Goal: Task Accomplishment & Management: Manage account settings

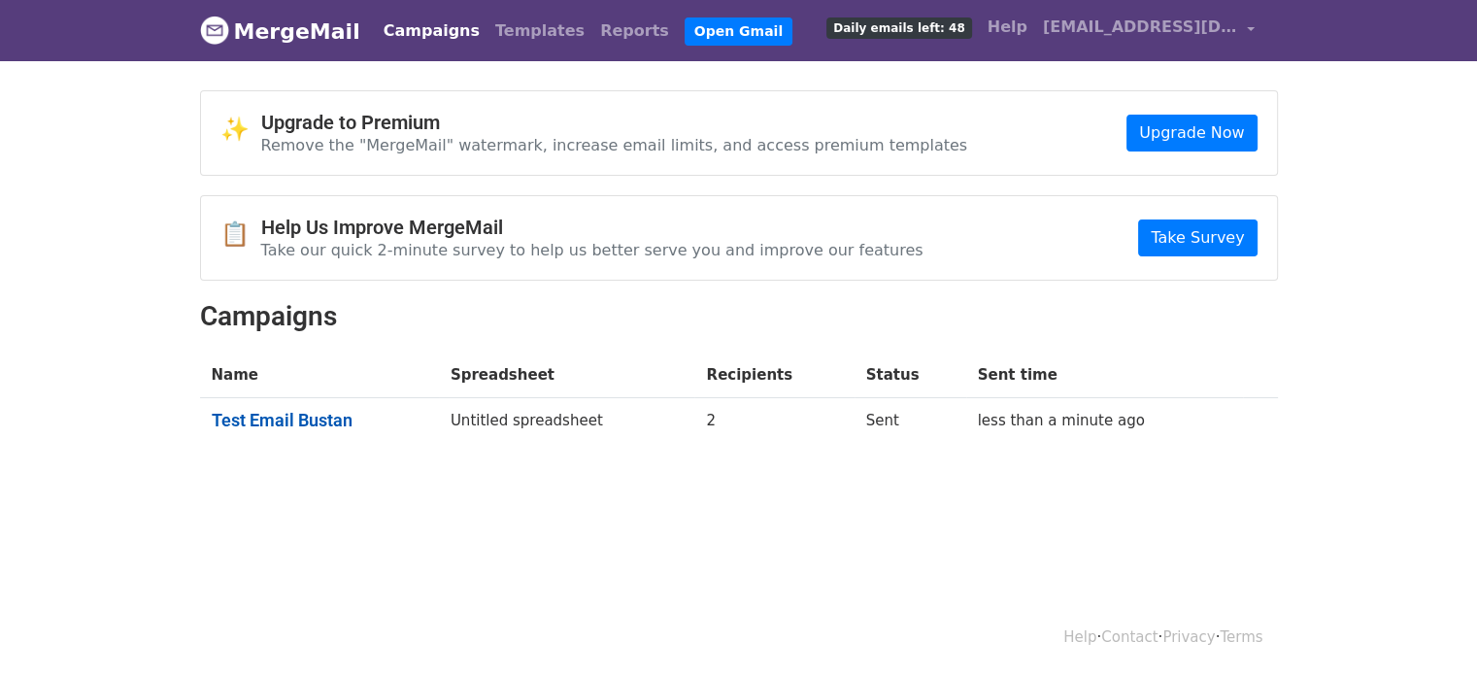
click at [343, 418] on link "Test Email Bustan" at bounding box center [320, 420] width 216 height 21
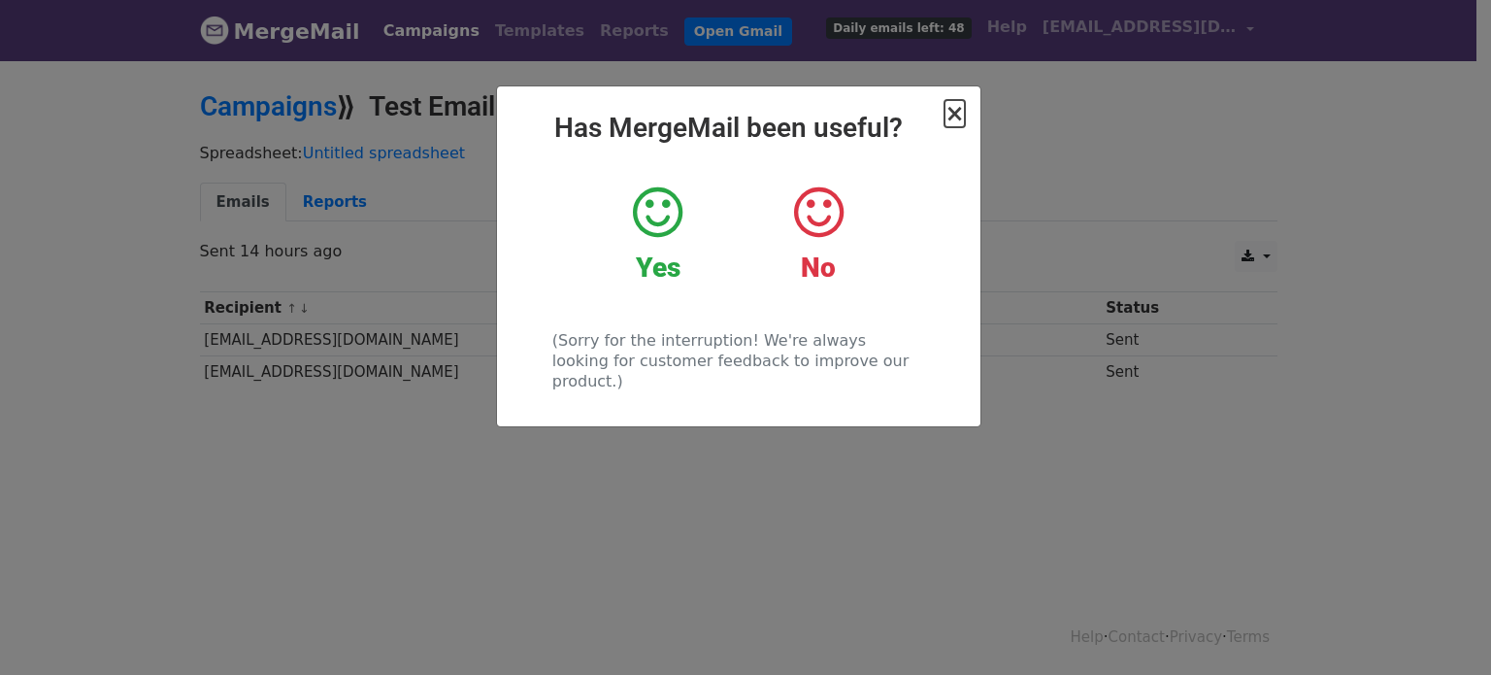
click at [958, 116] on span "×" at bounding box center [954, 113] width 19 height 27
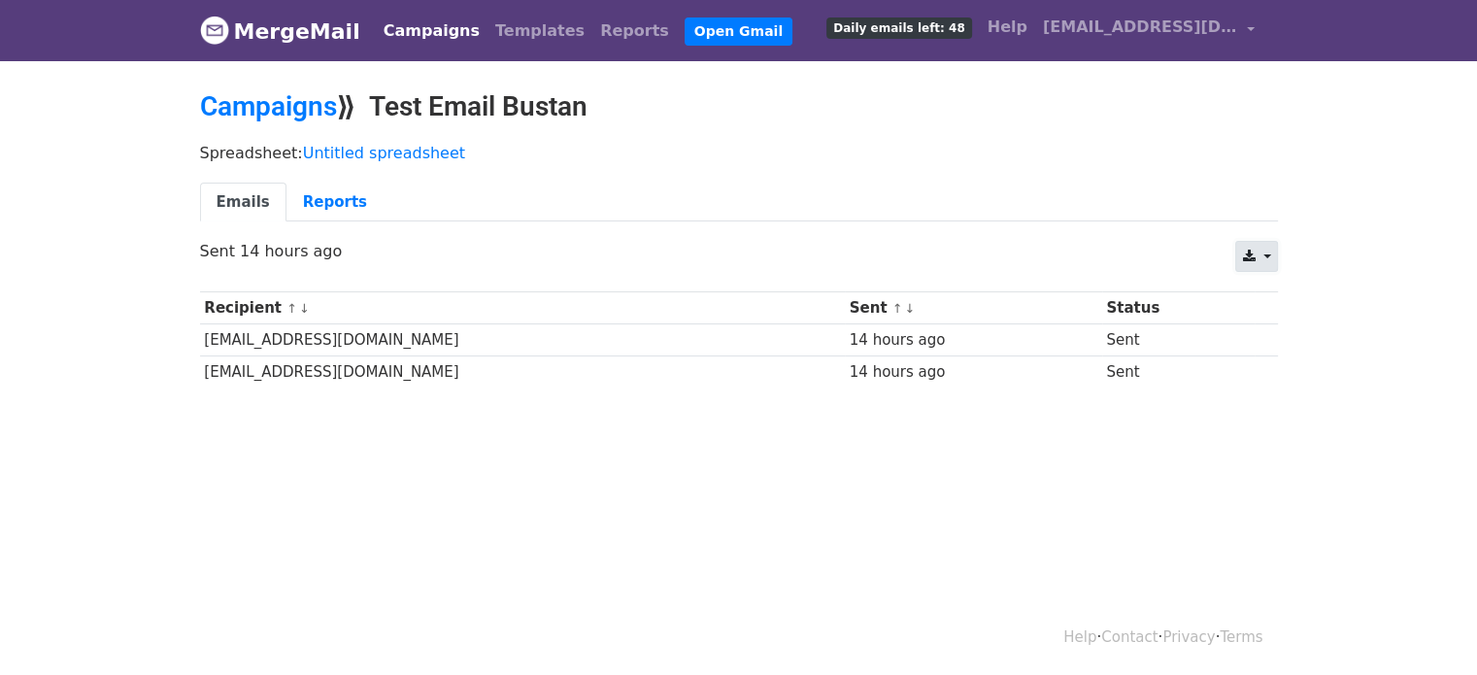
click at [1255, 259] on link at bounding box center [1256, 256] width 42 height 31
click at [1366, 250] on body "MergeMail Campaigns Templates Reports Open Gmail Daily emails left: 48 Help [EM…" at bounding box center [738, 240] width 1477 height 481
click at [293, 189] on link "Reports" at bounding box center [334, 203] width 97 height 40
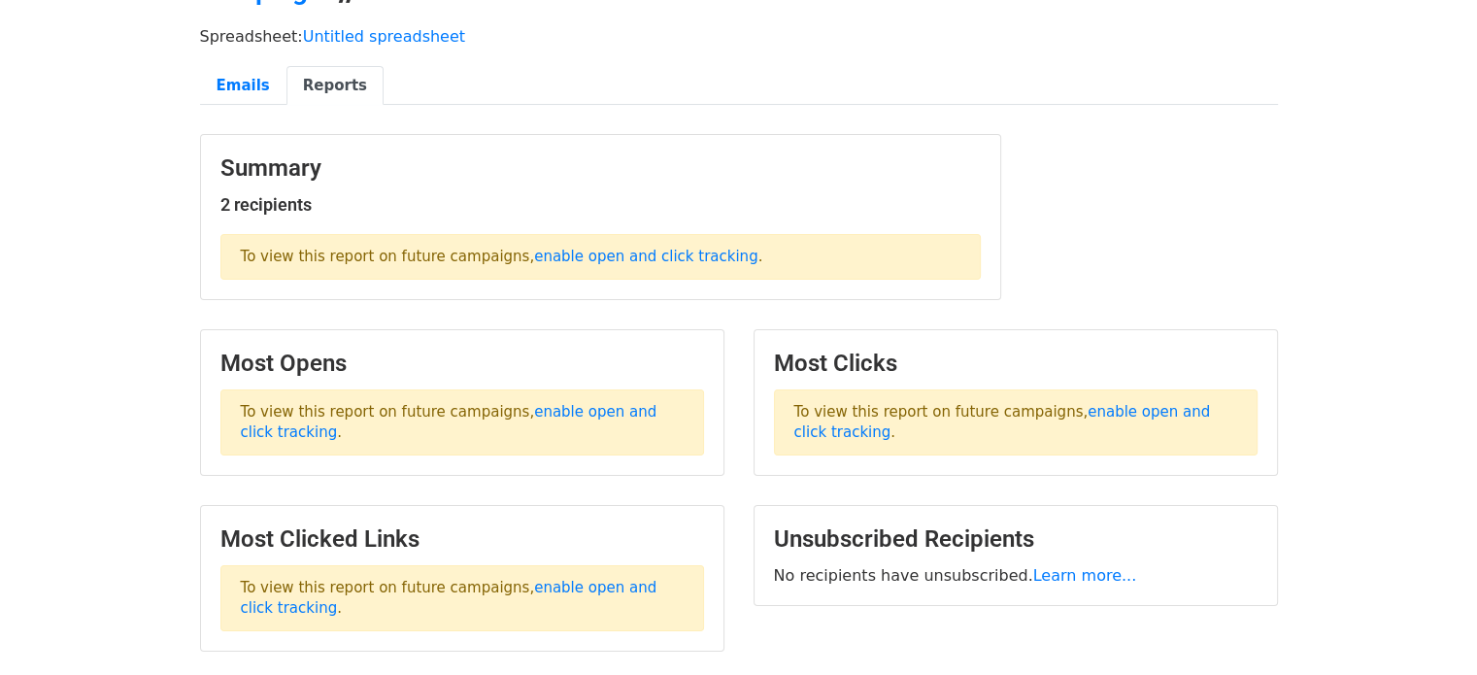
scroll to position [8, 0]
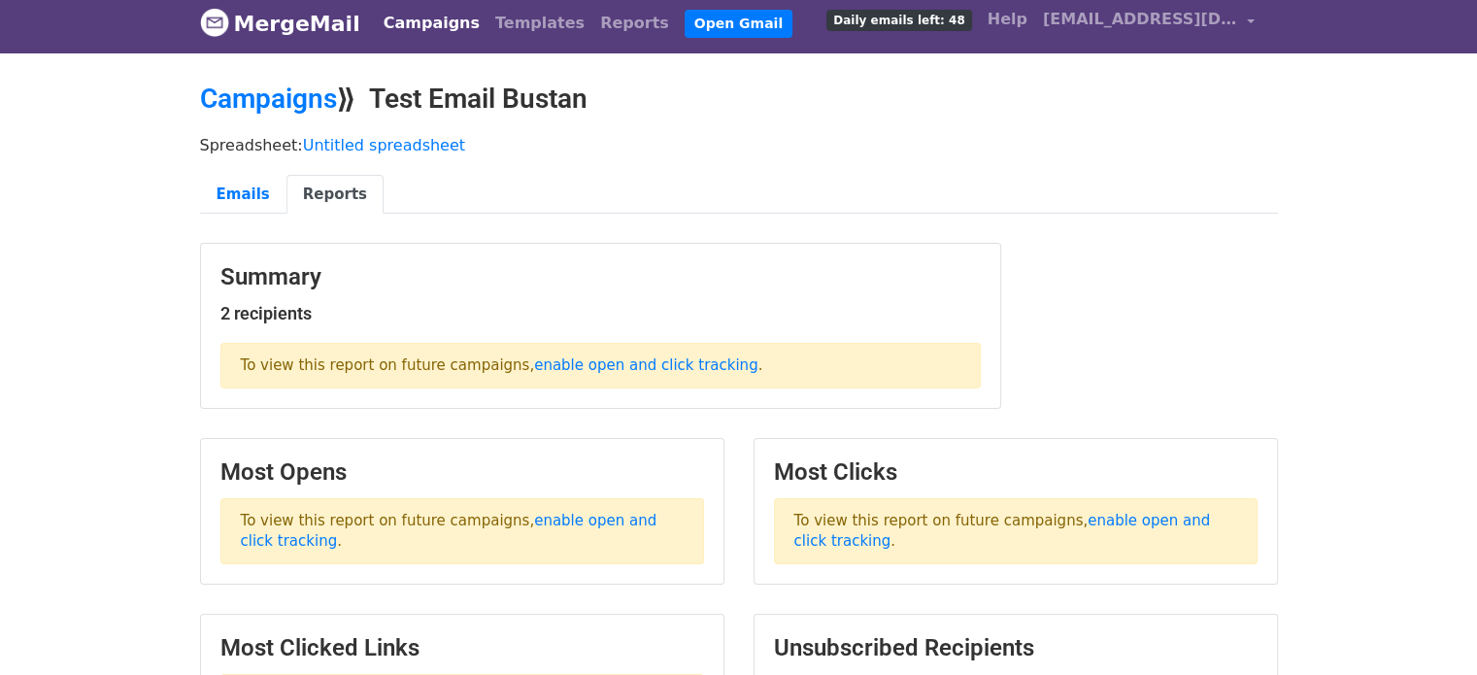
click at [908, 12] on span "Daily emails left: 48" at bounding box center [898, 20] width 145 height 21
click at [1136, 22] on span "[EMAIL_ADDRESS][DOMAIN_NAME]" at bounding box center [1140, 19] width 194 height 23
click at [1239, 18] on link "[EMAIL_ADDRESS][DOMAIN_NAME]" at bounding box center [1148, 23] width 227 height 46
click at [1249, 18] on link "[EMAIL_ADDRESS][DOMAIN_NAME]" at bounding box center [1148, 23] width 227 height 46
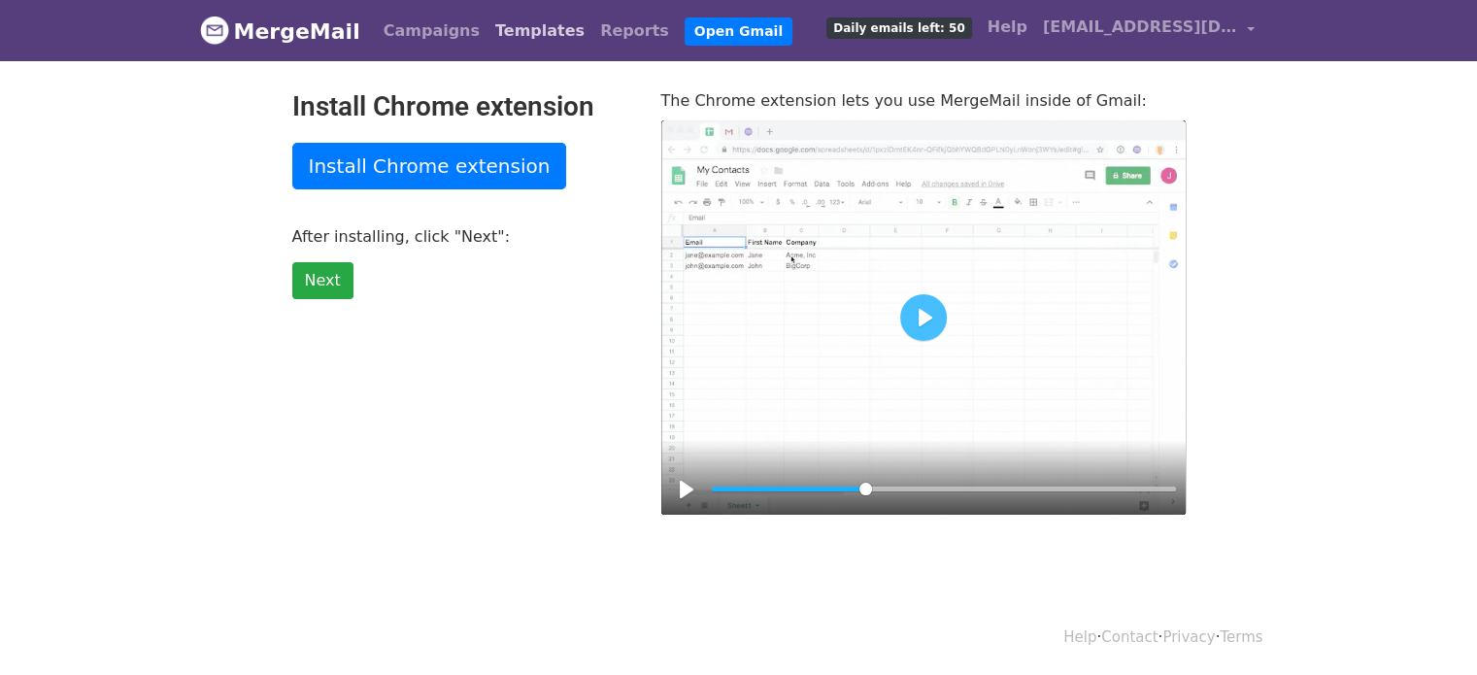
click at [489, 33] on link "Templates" at bounding box center [539, 31] width 105 height 39
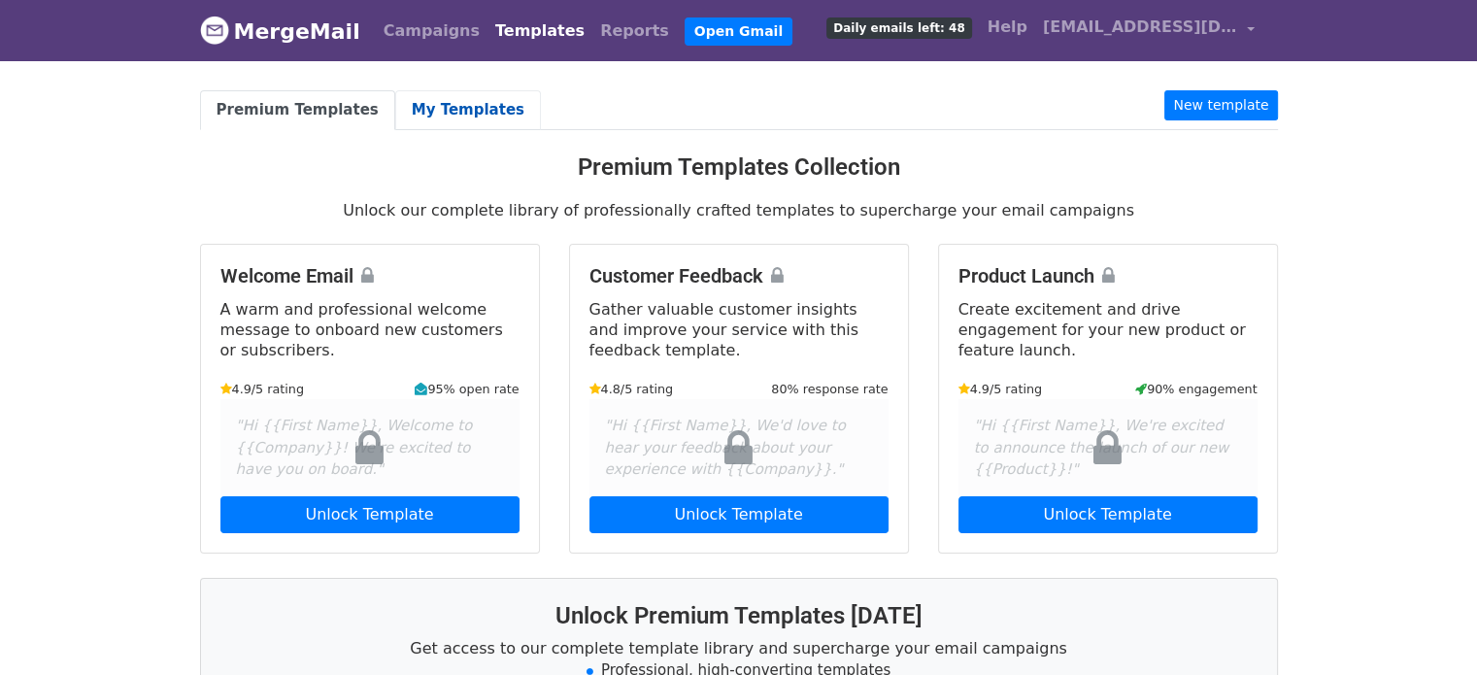
click at [439, 92] on link "My Templates" at bounding box center [468, 110] width 146 height 40
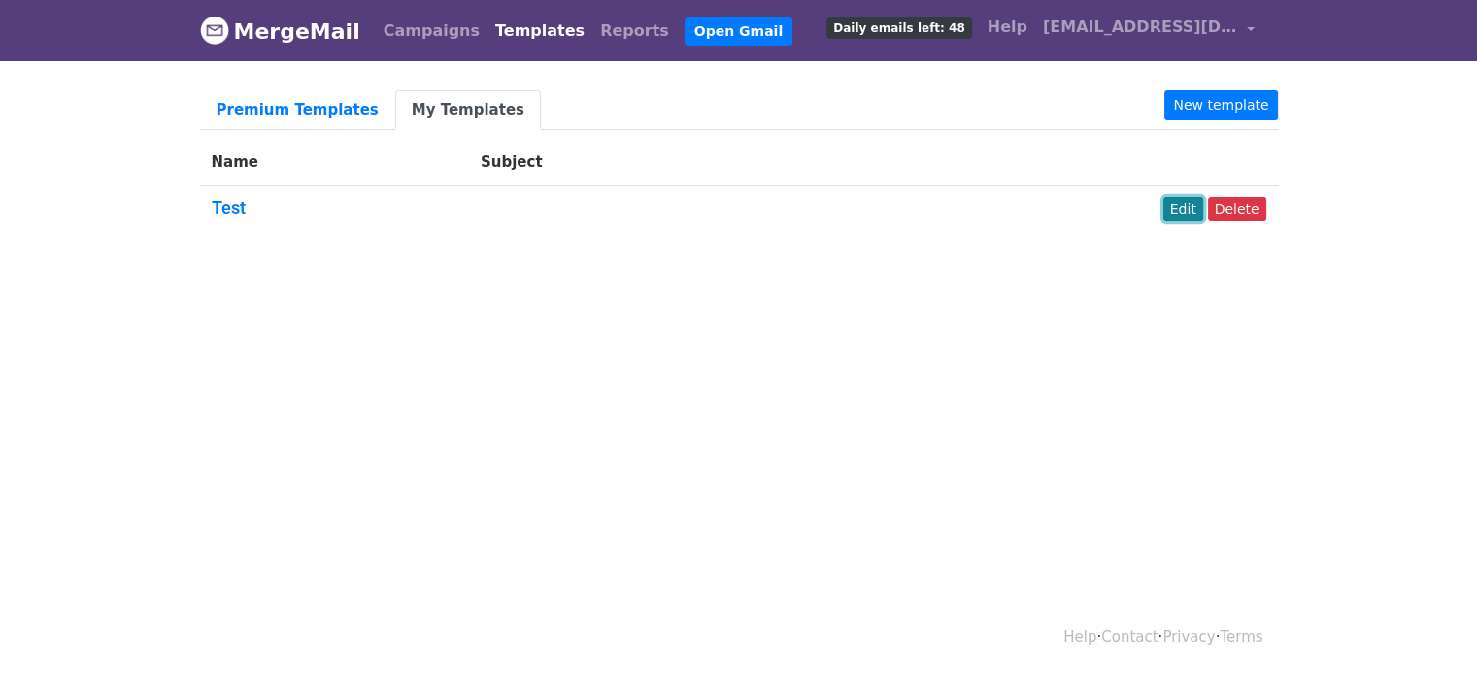
click at [1186, 205] on link "Edit" at bounding box center [1183, 209] width 40 height 24
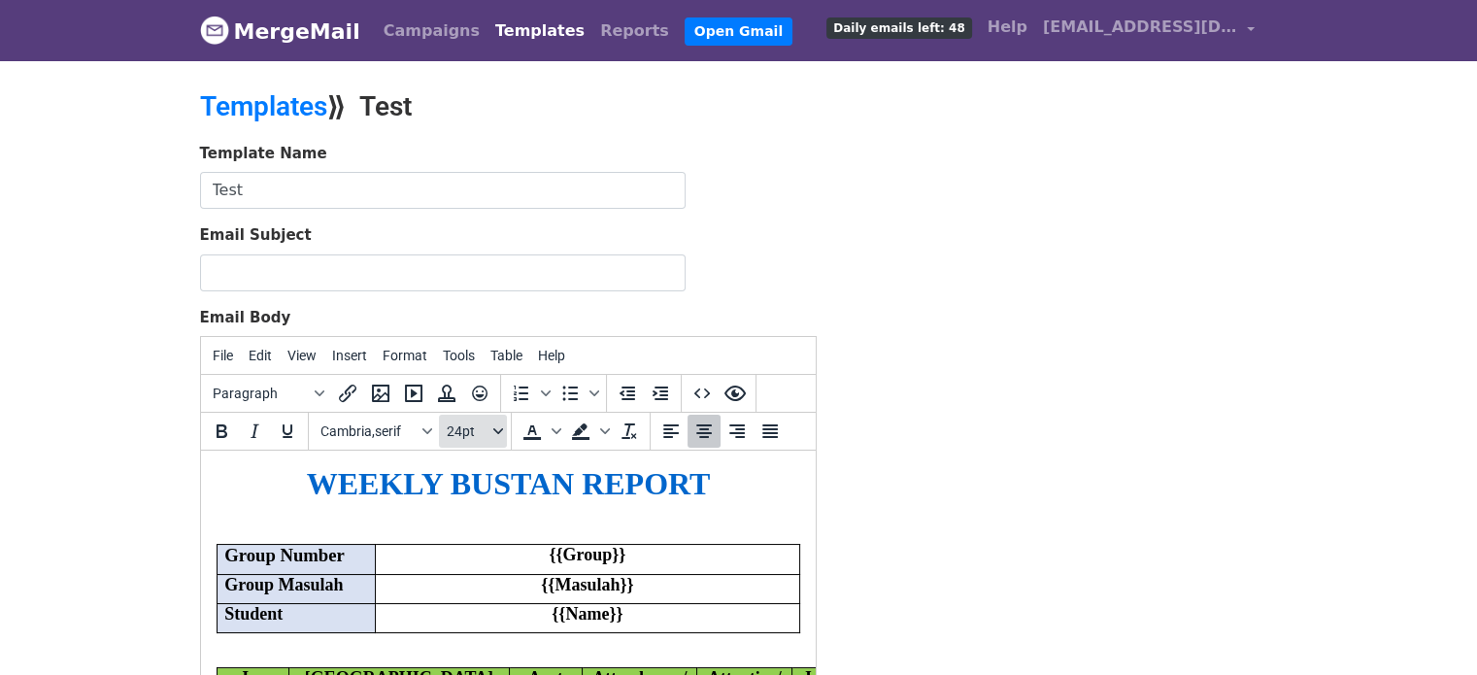
scroll to position [129, 0]
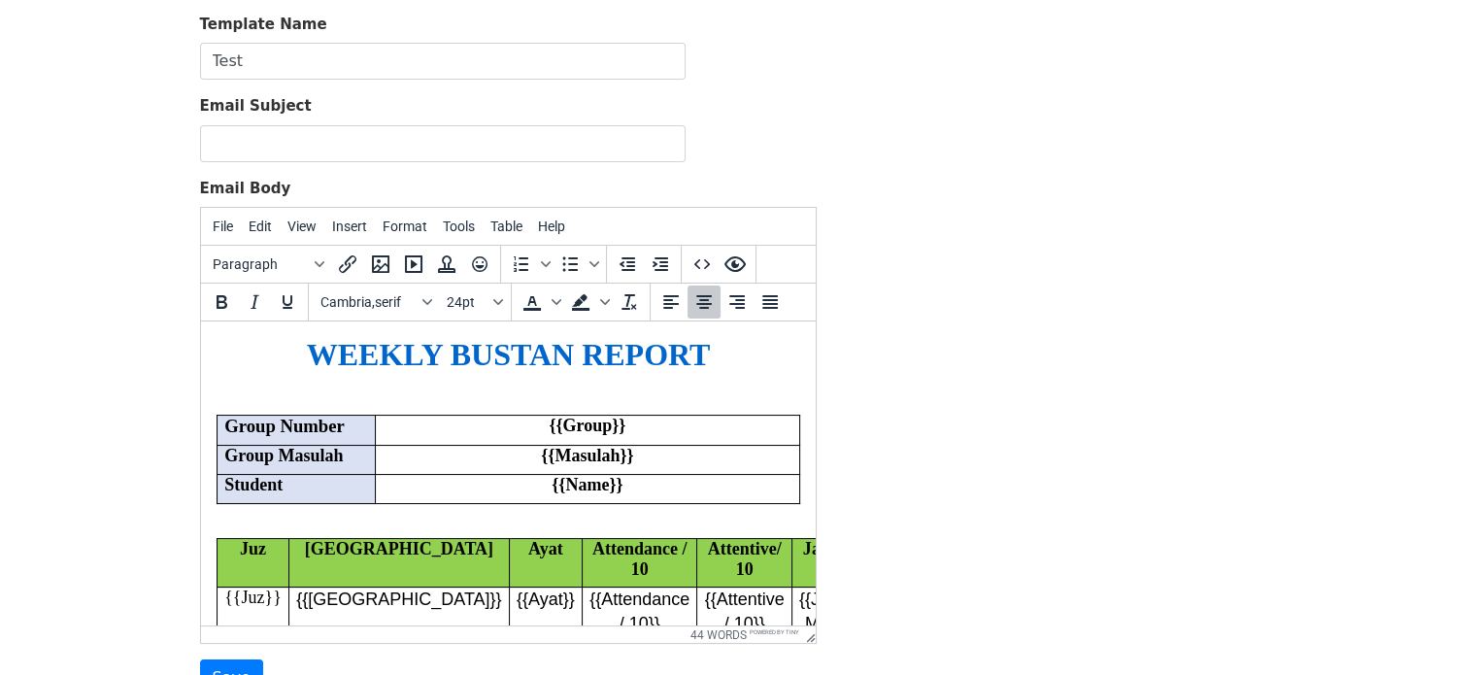
click at [283, 459] on font "Group Masulah" at bounding box center [282, 455] width 118 height 19
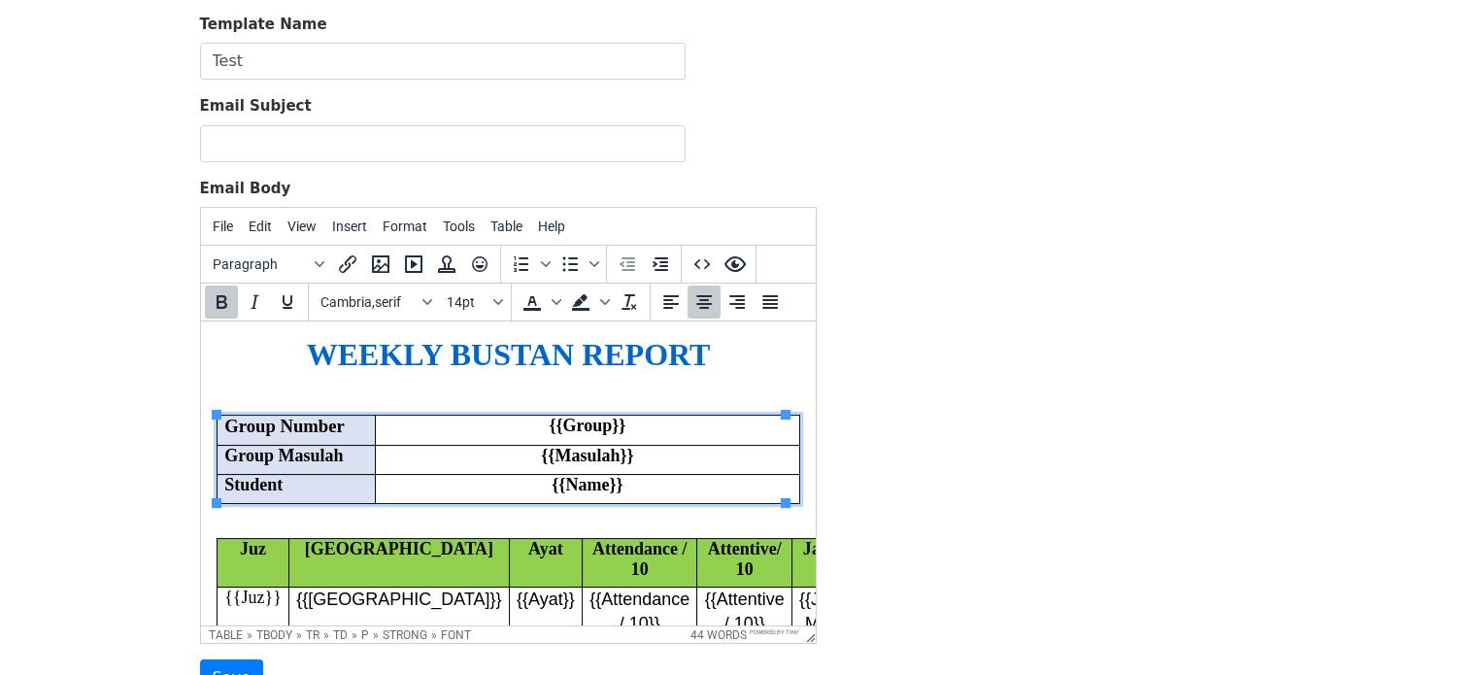
click at [566, 462] on font "{{Masulah}}" at bounding box center [586, 455] width 92 height 19
click at [279, 492] on font "Student" at bounding box center [252, 484] width 58 height 19
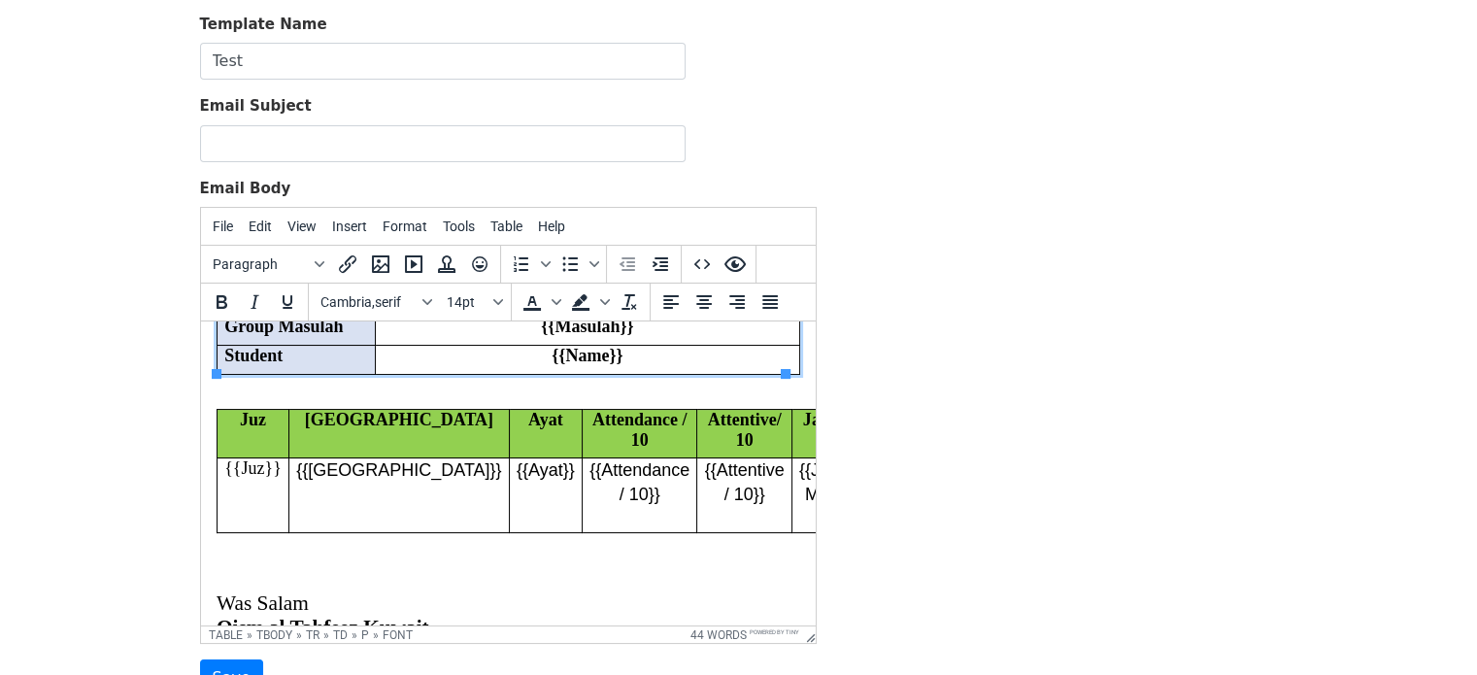
click at [254, 481] on td "{{Juz}}" at bounding box center [253, 495] width 72 height 75
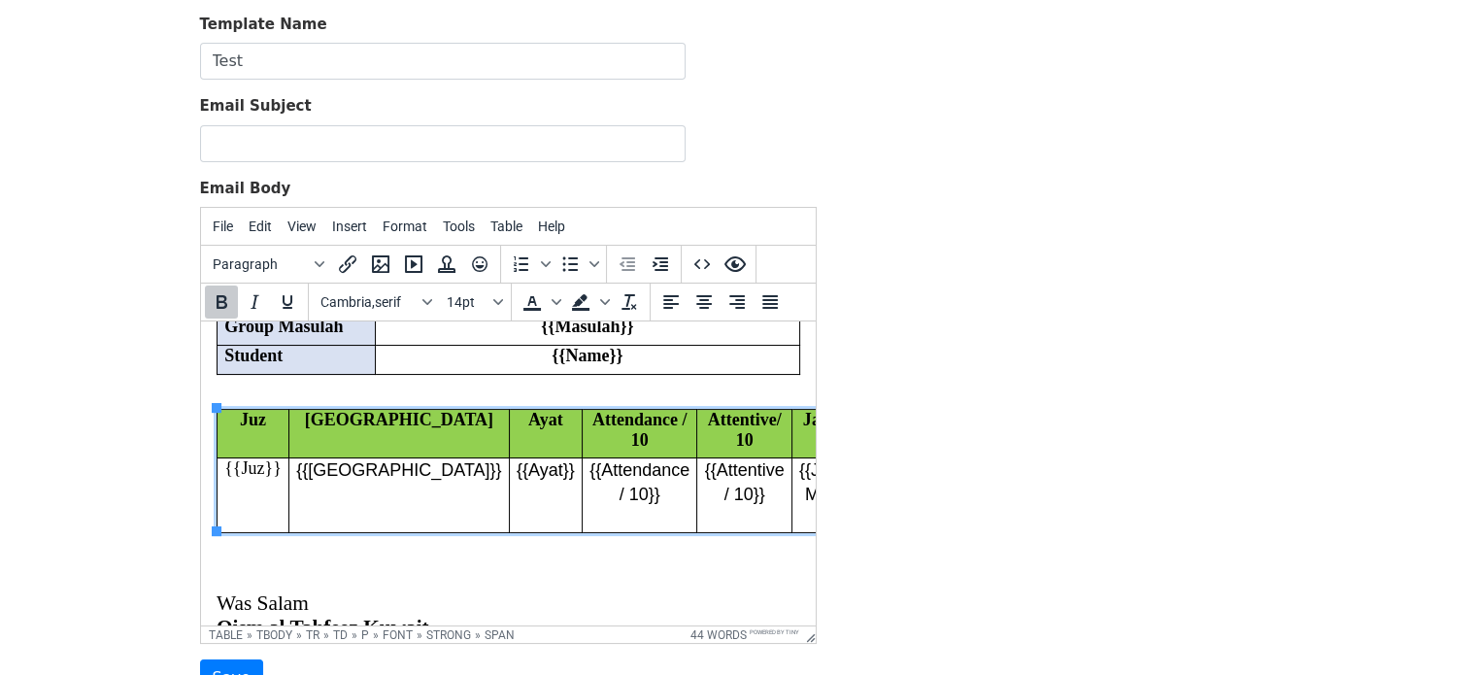
click at [260, 441] on td "Juz" at bounding box center [253, 434] width 72 height 49
click at [245, 431] on td "Juz" at bounding box center [253, 434] width 72 height 49
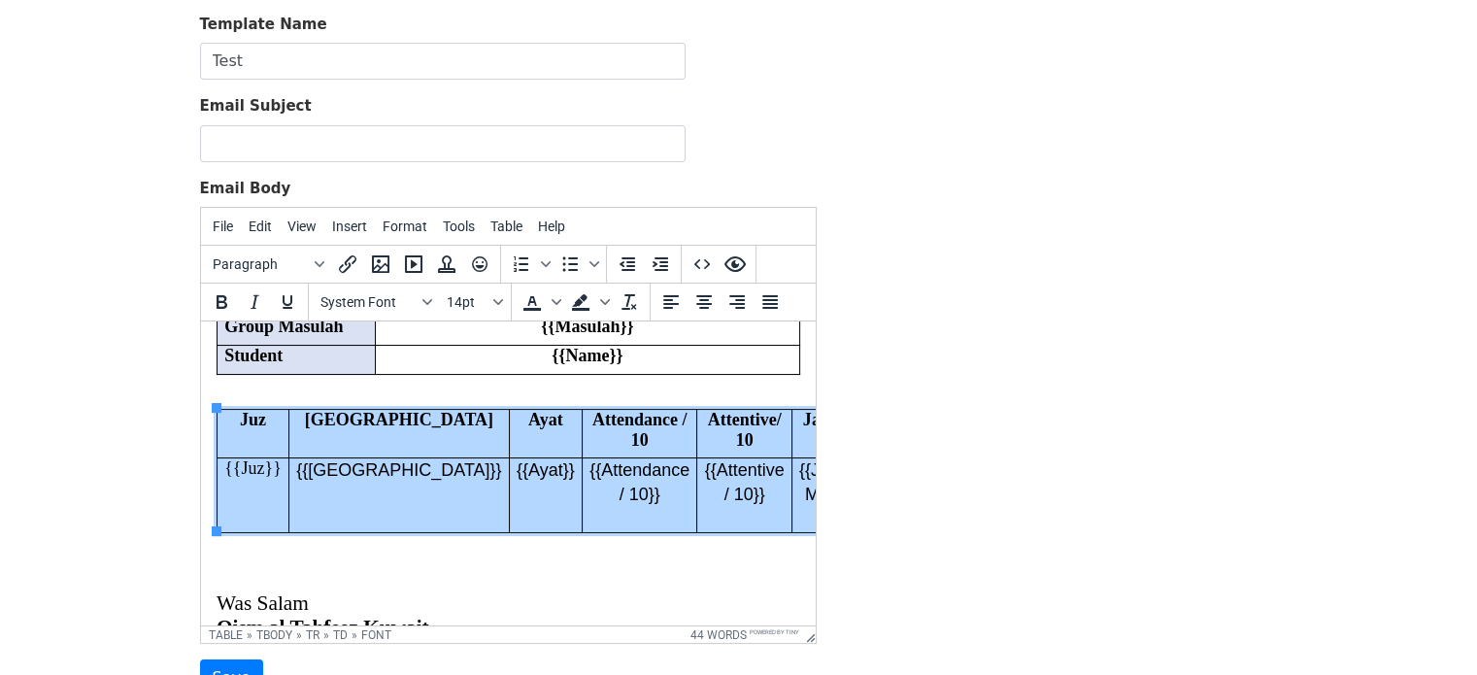
drag, startPoint x: 235, startPoint y: 422, endPoint x: 760, endPoint y: 520, distance: 534.4
click at [760, 520] on tbody "Juz Surat Ayat Attendance / 10 Attentive/ 10 Jadeed / 10 Murajat / 30 Total / 6…" at bounding box center [630, 471] width 827 height 123
click at [455, 304] on span "14pt" at bounding box center [468, 302] width 43 height 16
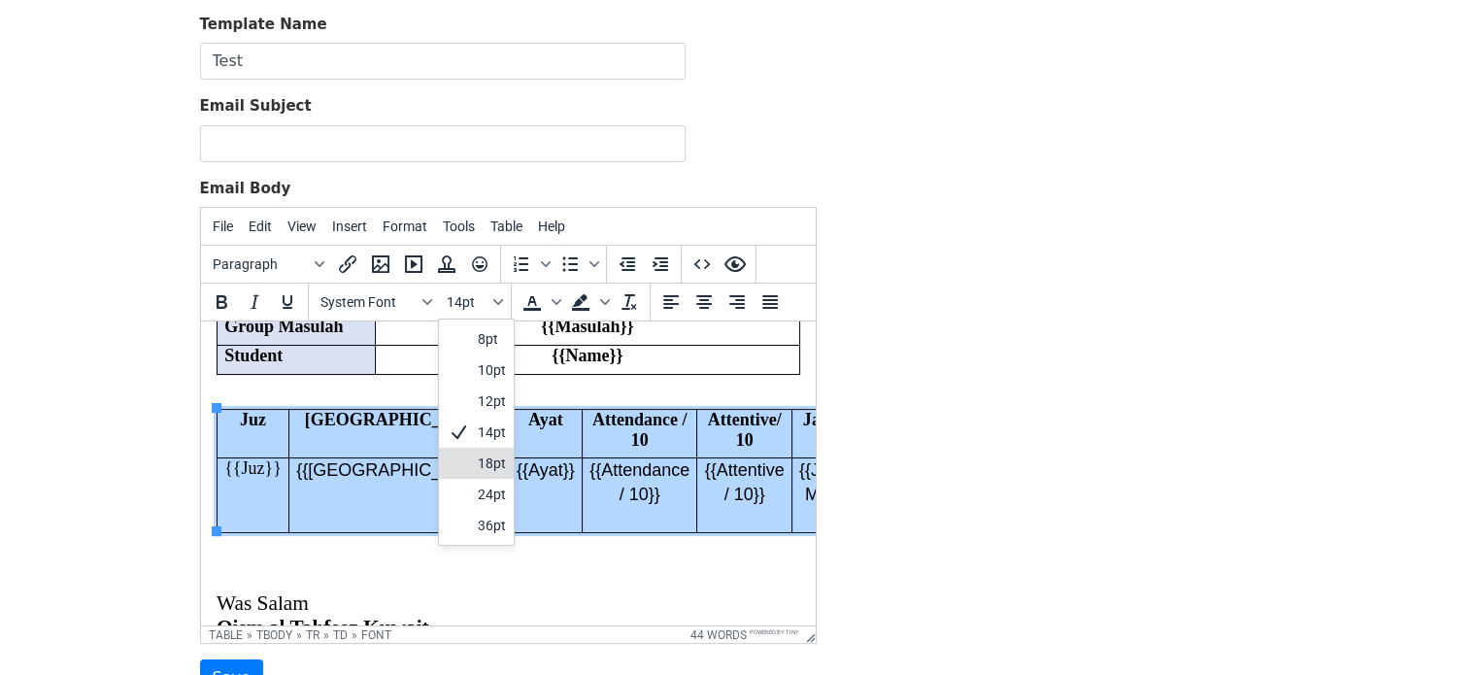
click at [485, 435] on div "14pt" at bounding box center [492, 431] width 28 height 23
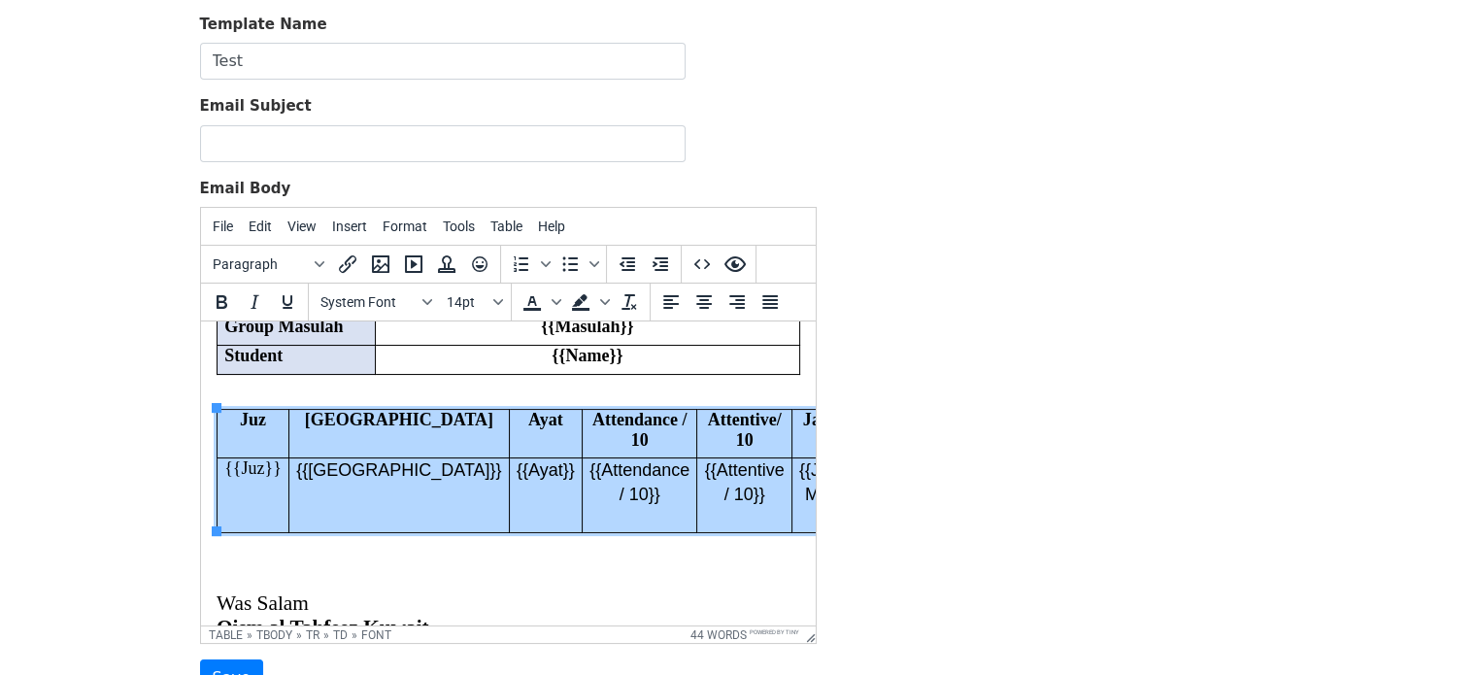
scroll to position [129, 8]
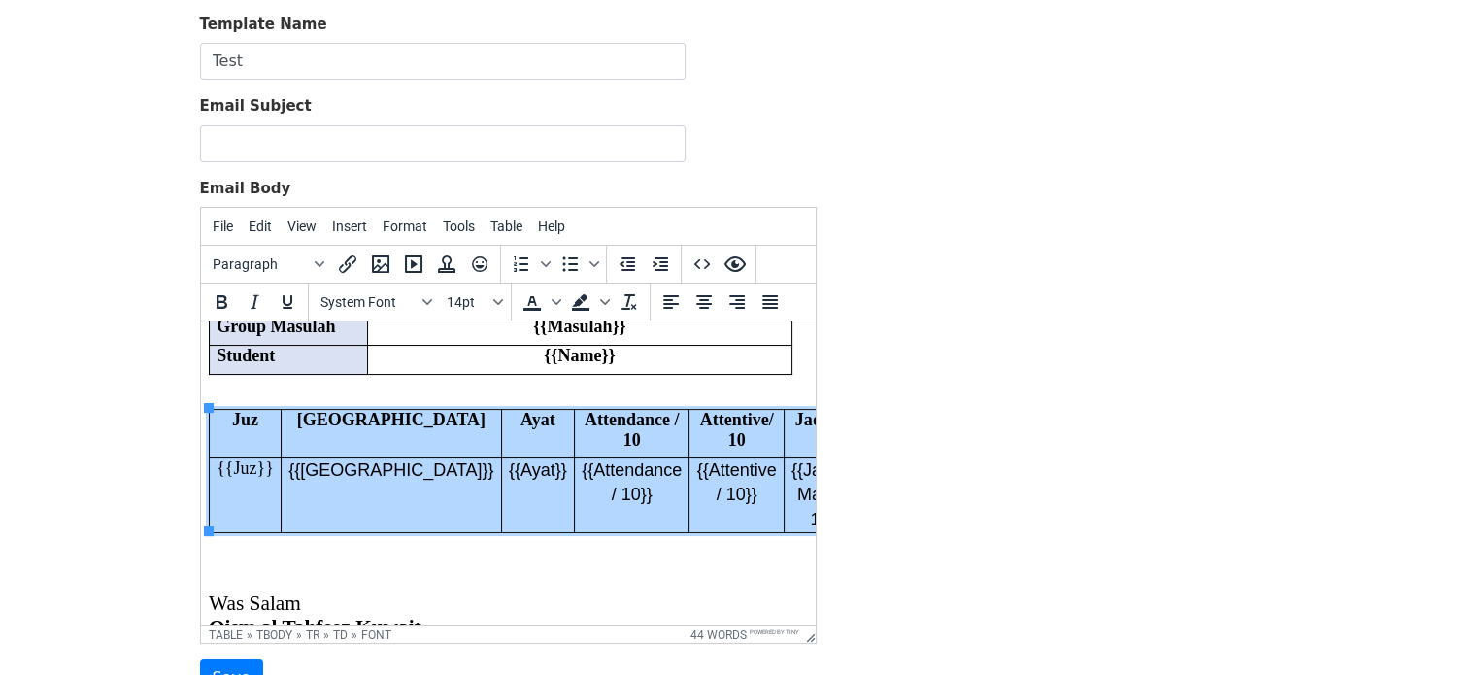
click at [522, 566] on p at bounding box center [500, 570] width 584 height 17
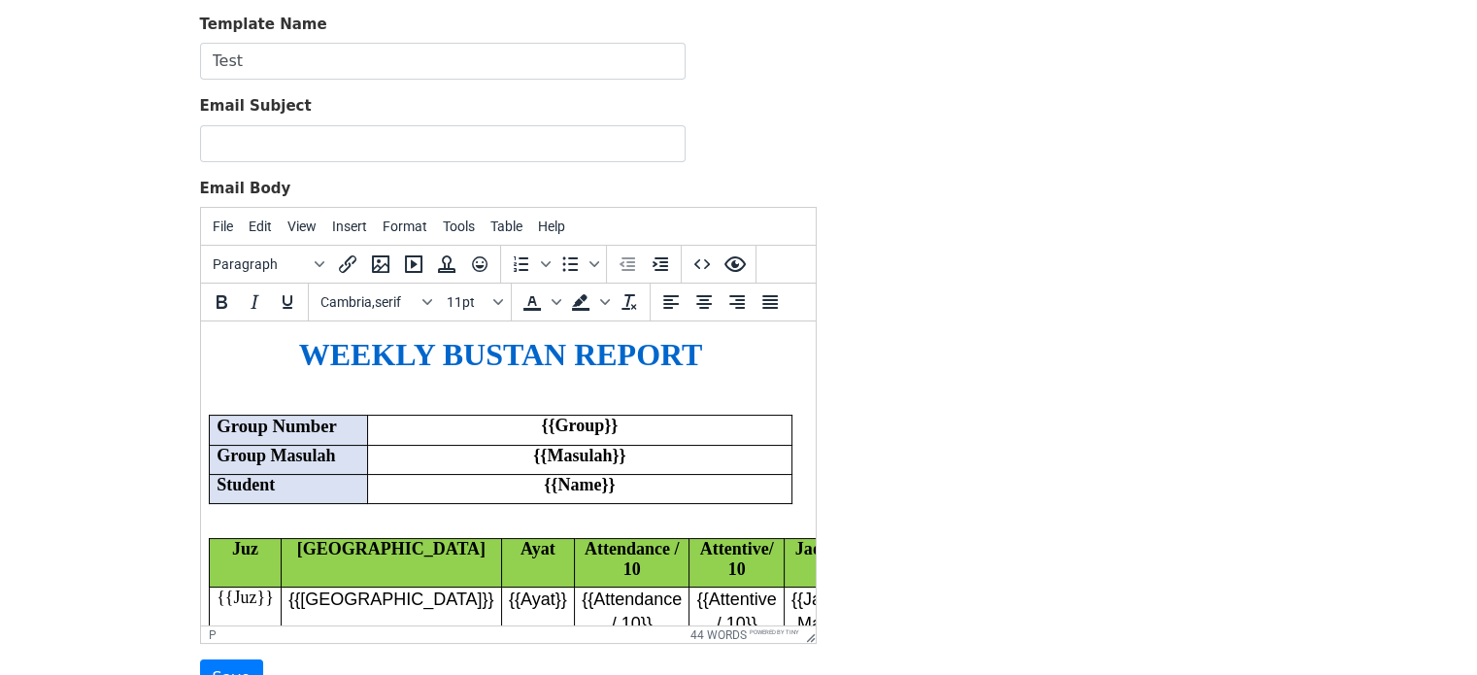
scroll to position [0, 8]
click at [477, 351] on span "WEEKLY BUSTAN REPORT" at bounding box center [500, 354] width 404 height 35
click at [469, 356] on span "WEEKLY BUSTAN REPORT" at bounding box center [500, 354] width 404 height 35
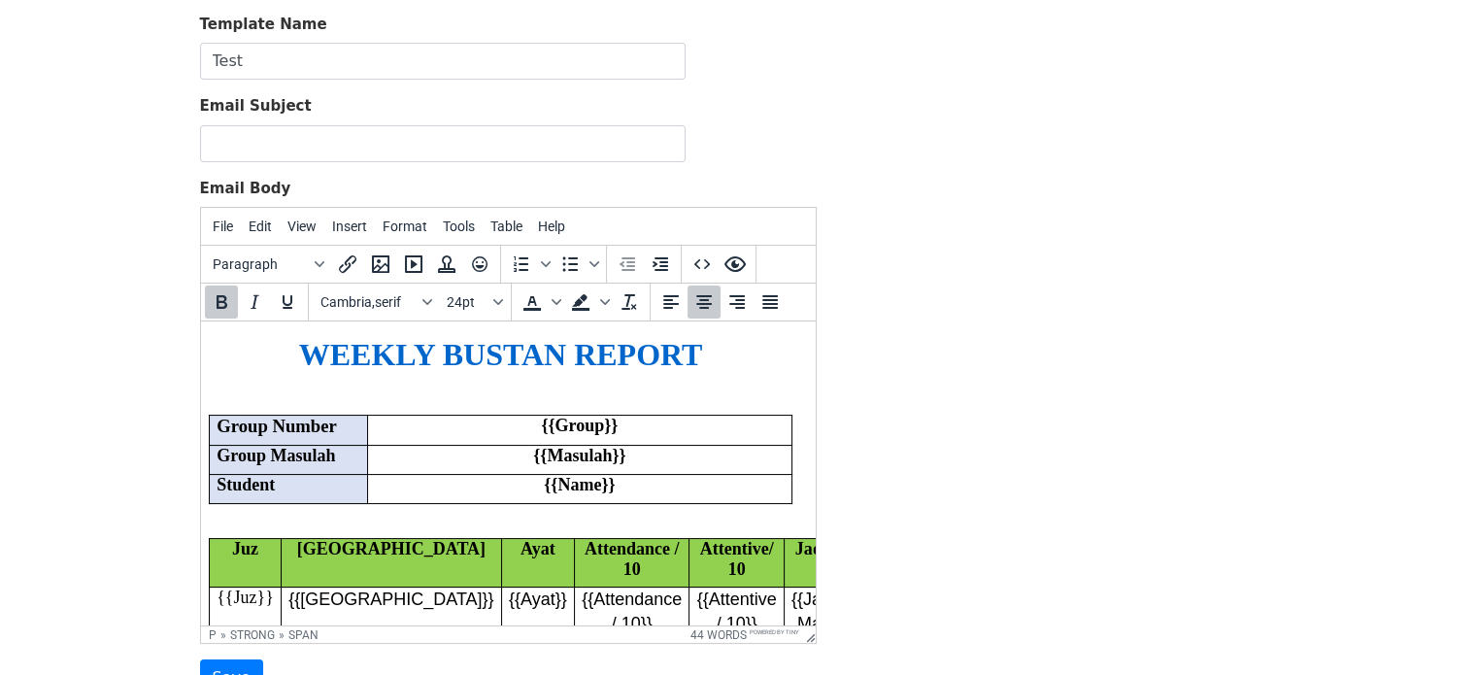
click at [364, 364] on span "WEEKLY BUSTAN REPORT" at bounding box center [500, 354] width 404 height 35
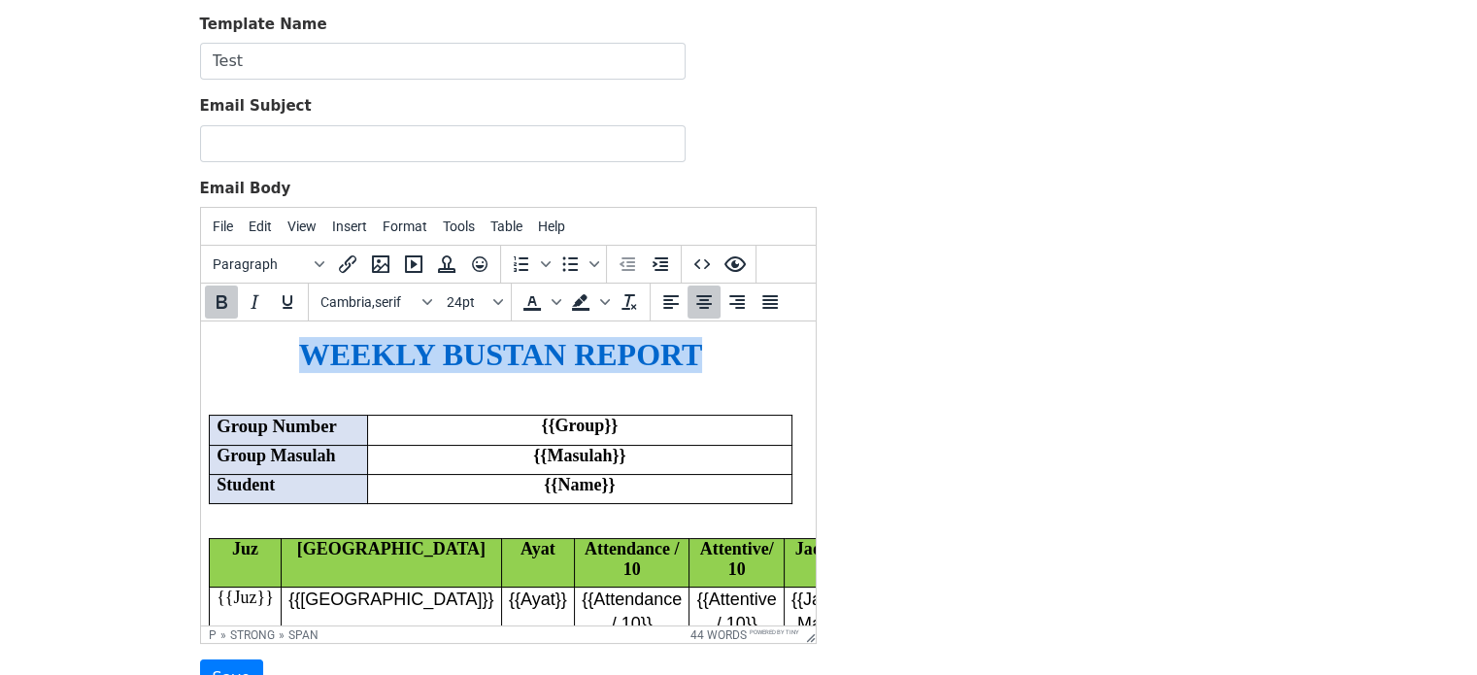
drag, startPoint x: 311, startPoint y: 358, endPoint x: 671, endPoint y: 366, distance: 360.3
click at [671, 366] on span "WEEKLY BUSTAN REPORT" at bounding box center [500, 354] width 404 height 35
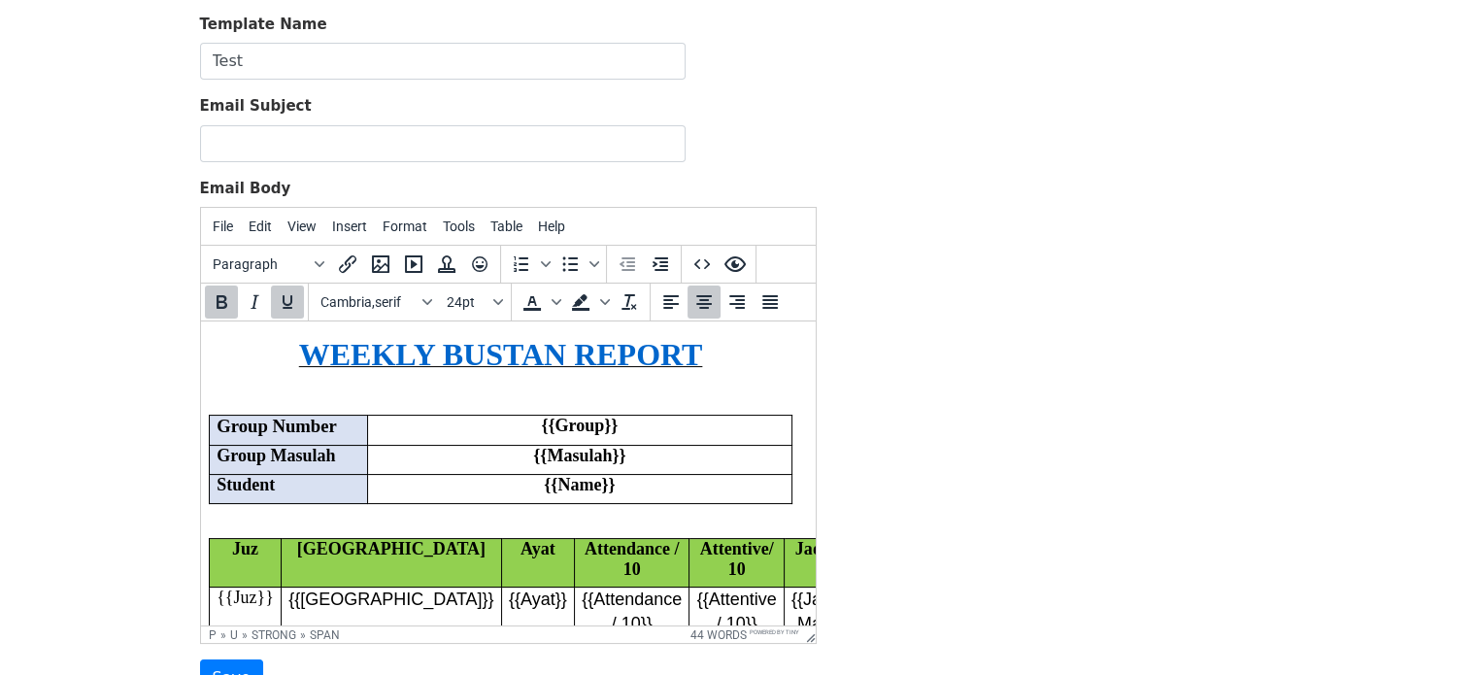
click at [624, 416] on p "{{Group}}" at bounding box center [579, 426] width 410 height 20
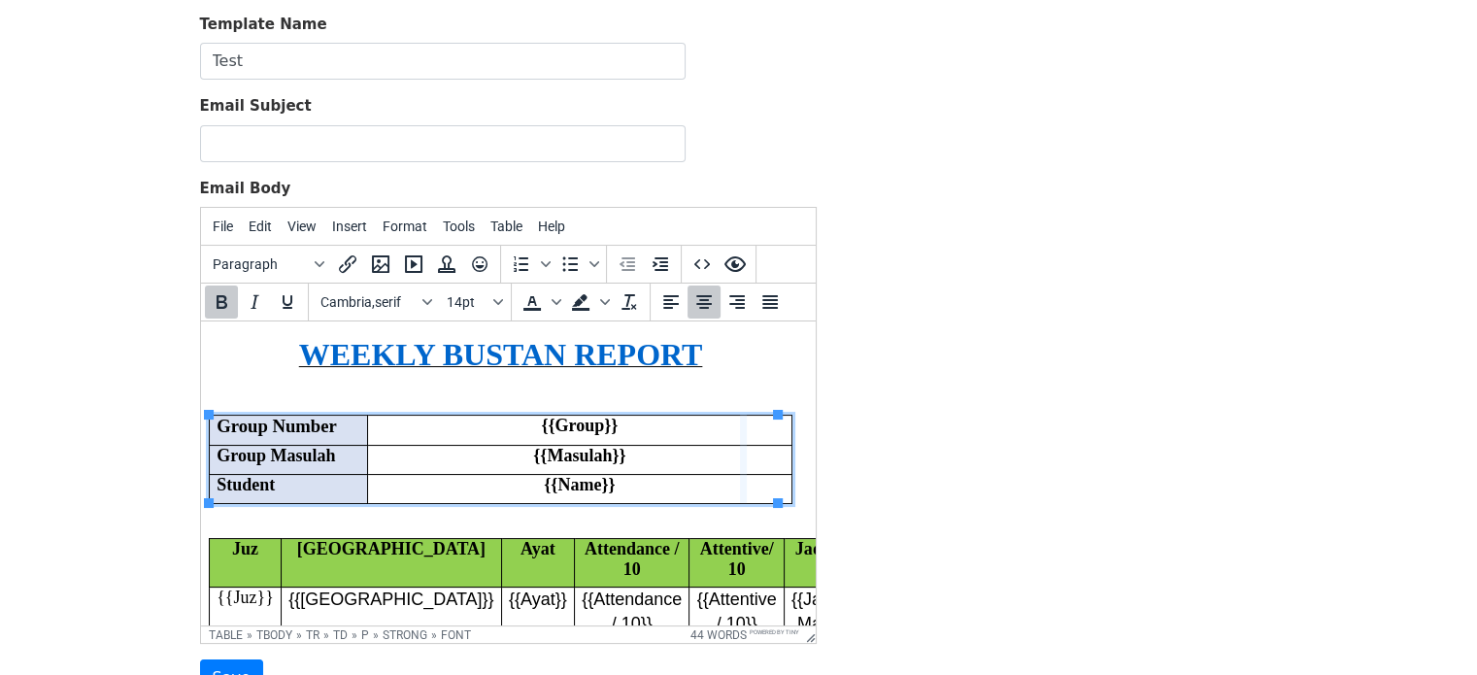
drag, startPoint x: 776, startPoint y: 457, endPoint x: 743, endPoint y: 461, distance: 33.2
drag, startPoint x: 743, startPoint y: 461, endPoint x: 760, endPoint y: 462, distance: 17.5
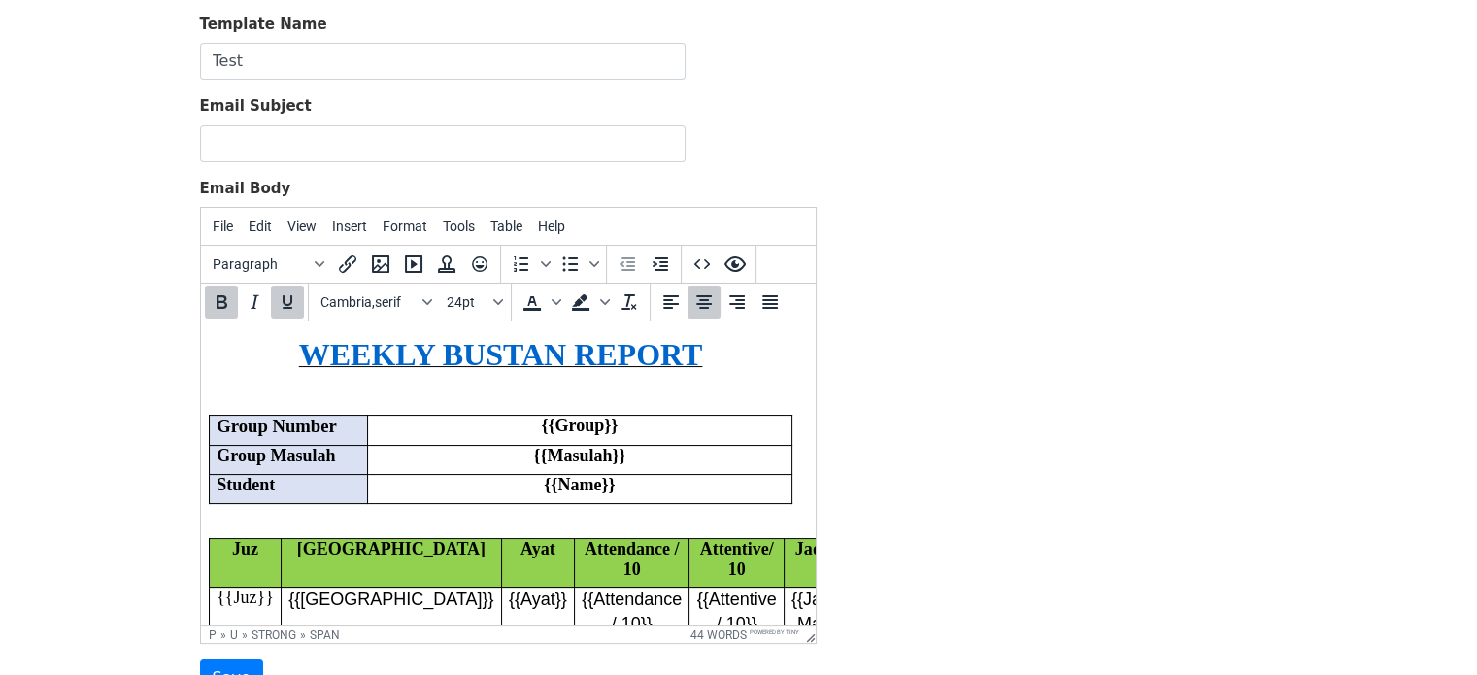
click at [376, 450] on p "{{Masulah}}" at bounding box center [579, 456] width 410 height 20
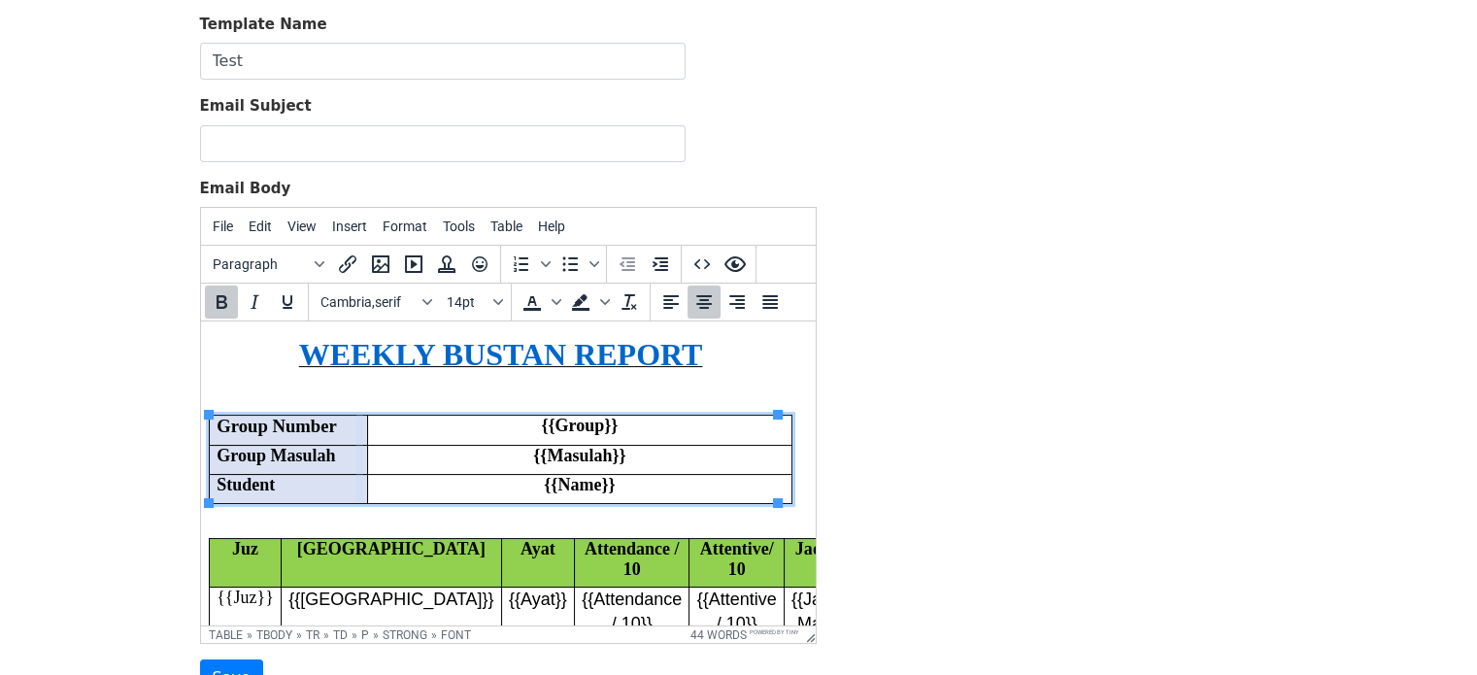
drag, startPoint x: 369, startPoint y: 451, endPoint x: 356, endPoint y: 452, distance: 12.7
drag, startPoint x: 372, startPoint y: 450, endPoint x: 350, endPoint y: 446, distance: 22.7
drag, startPoint x: 349, startPoint y: 436, endPoint x: 337, endPoint y: 436, distance: 11.7
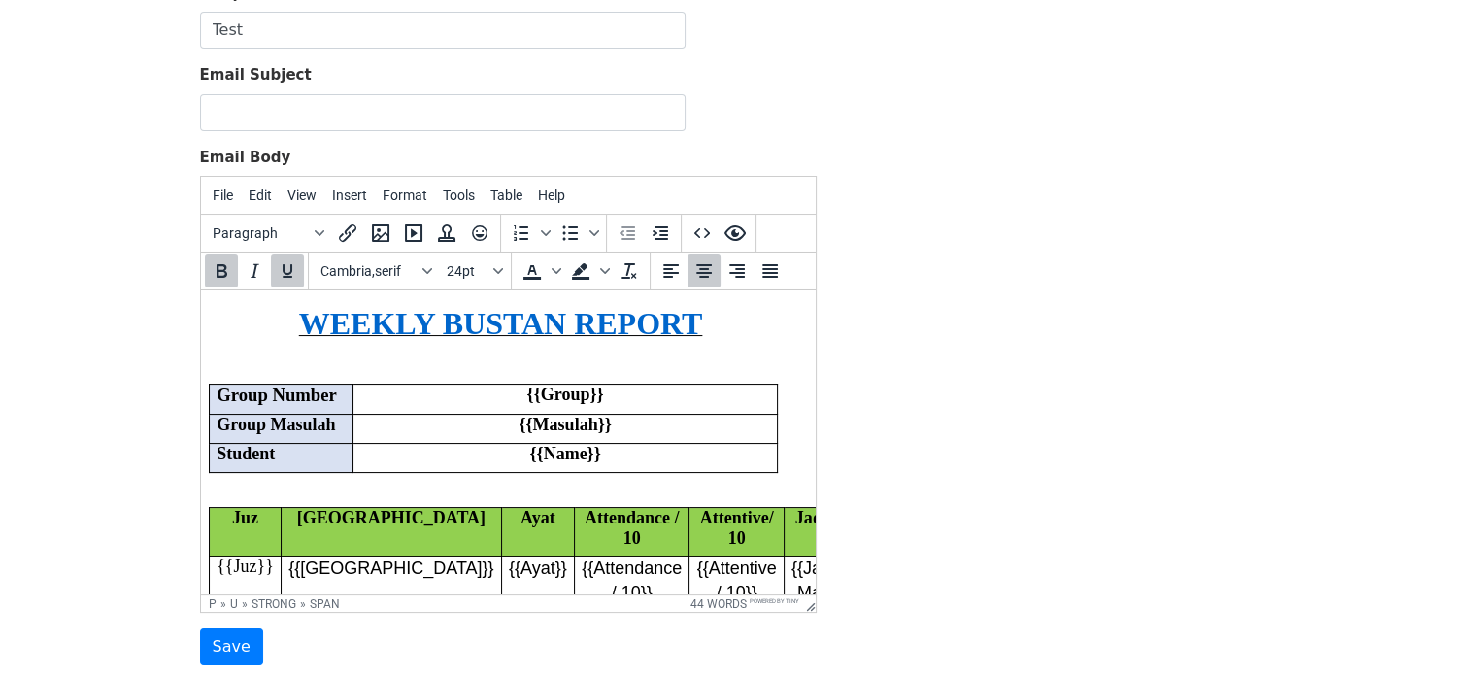
scroll to position [129, 0]
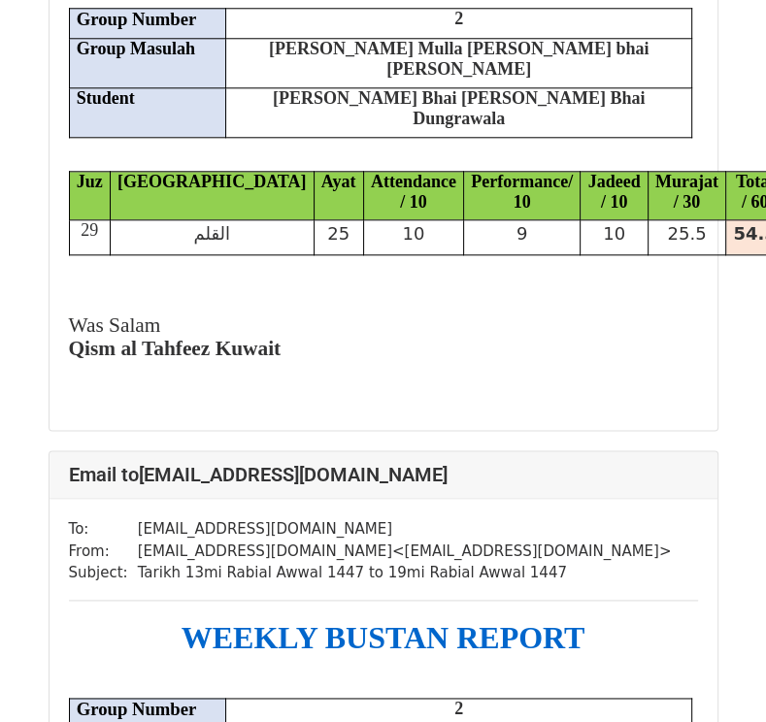
scroll to position [777, 0]
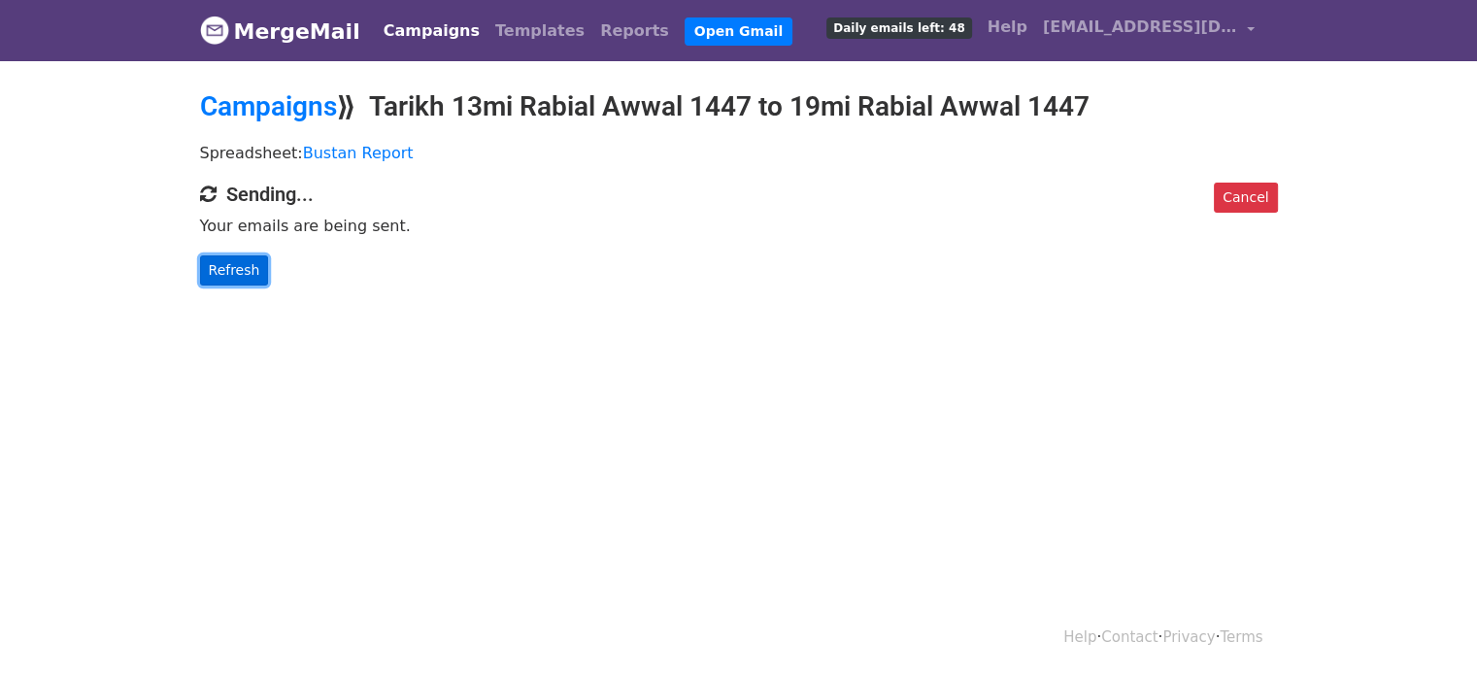
click at [217, 266] on link "Refresh" at bounding box center [234, 270] width 69 height 30
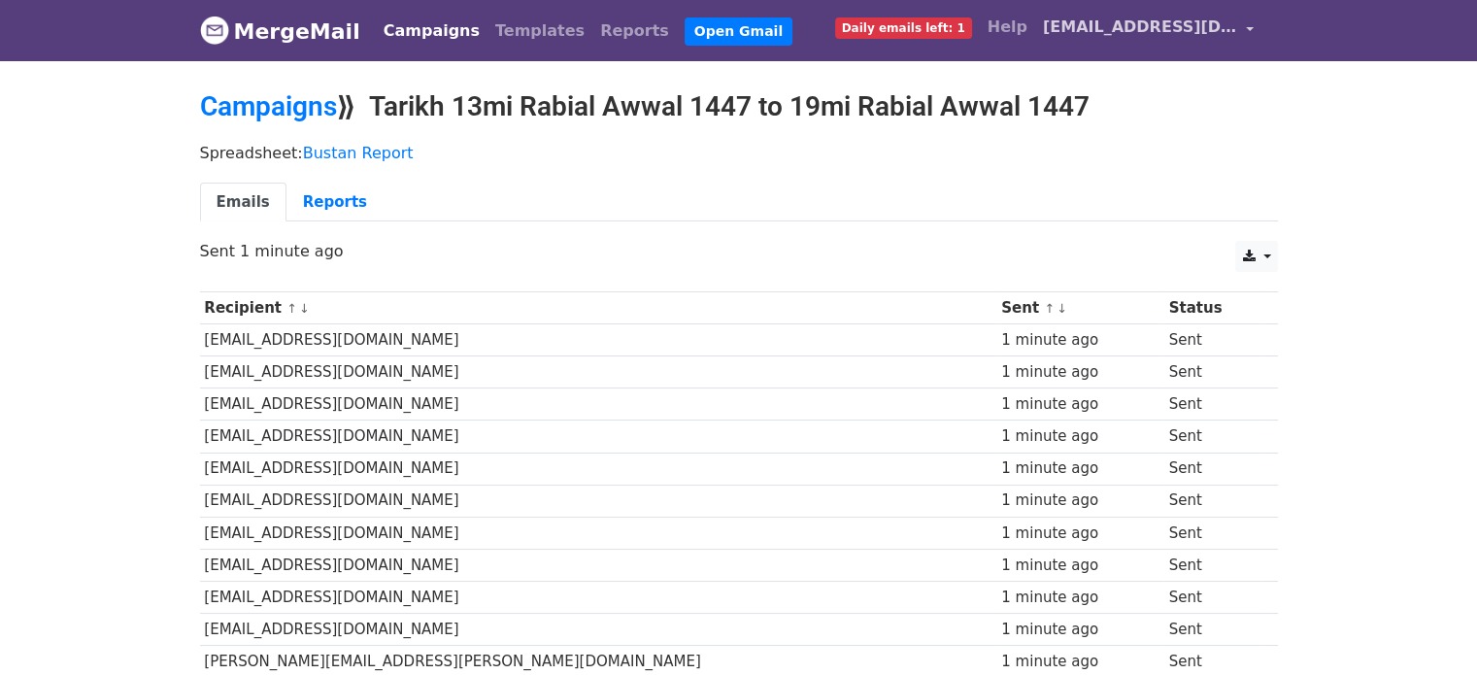
click at [1095, 16] on span "[EMAIL_ADDRESS][DOMAIN_NAME]" at bounding box center [1140, 27] width 194 height 23
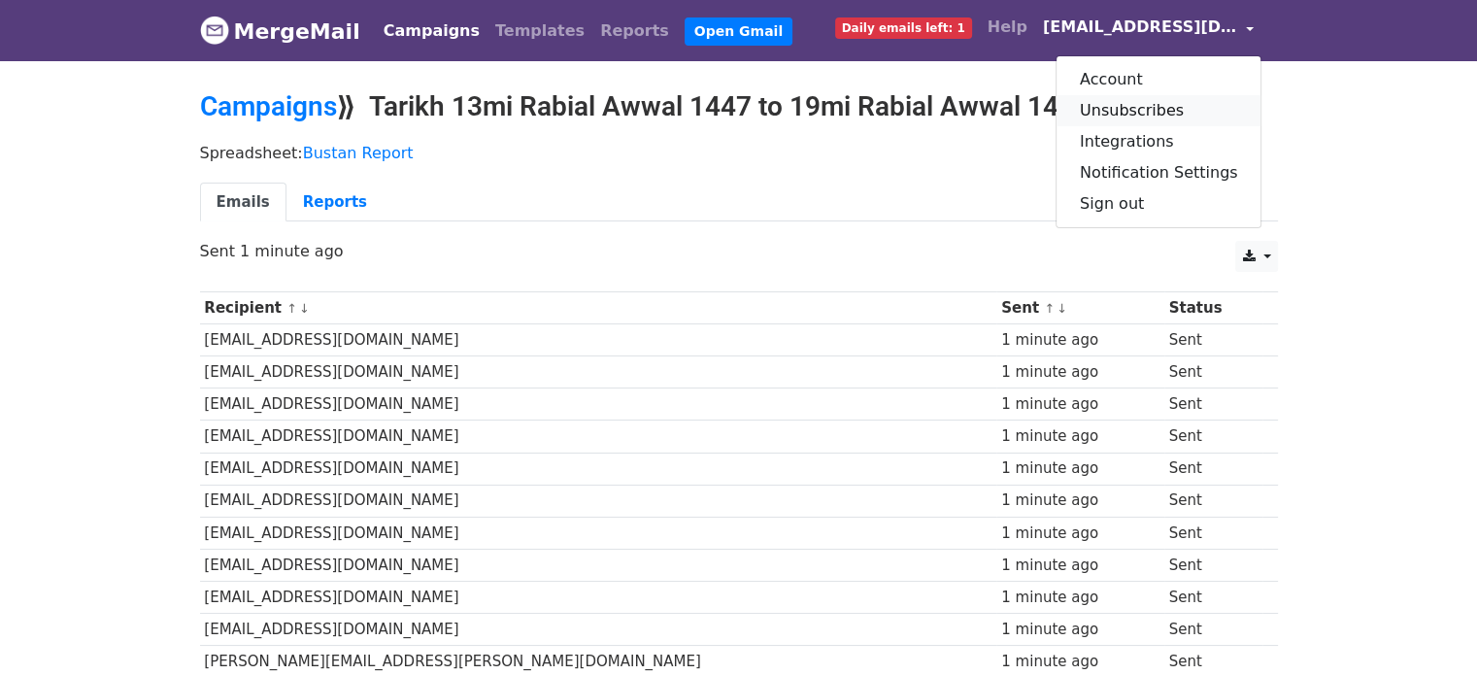
click at [1191, 114] on link "Unsubscribes" at bounding box center [1158, 110] width 205 height 31
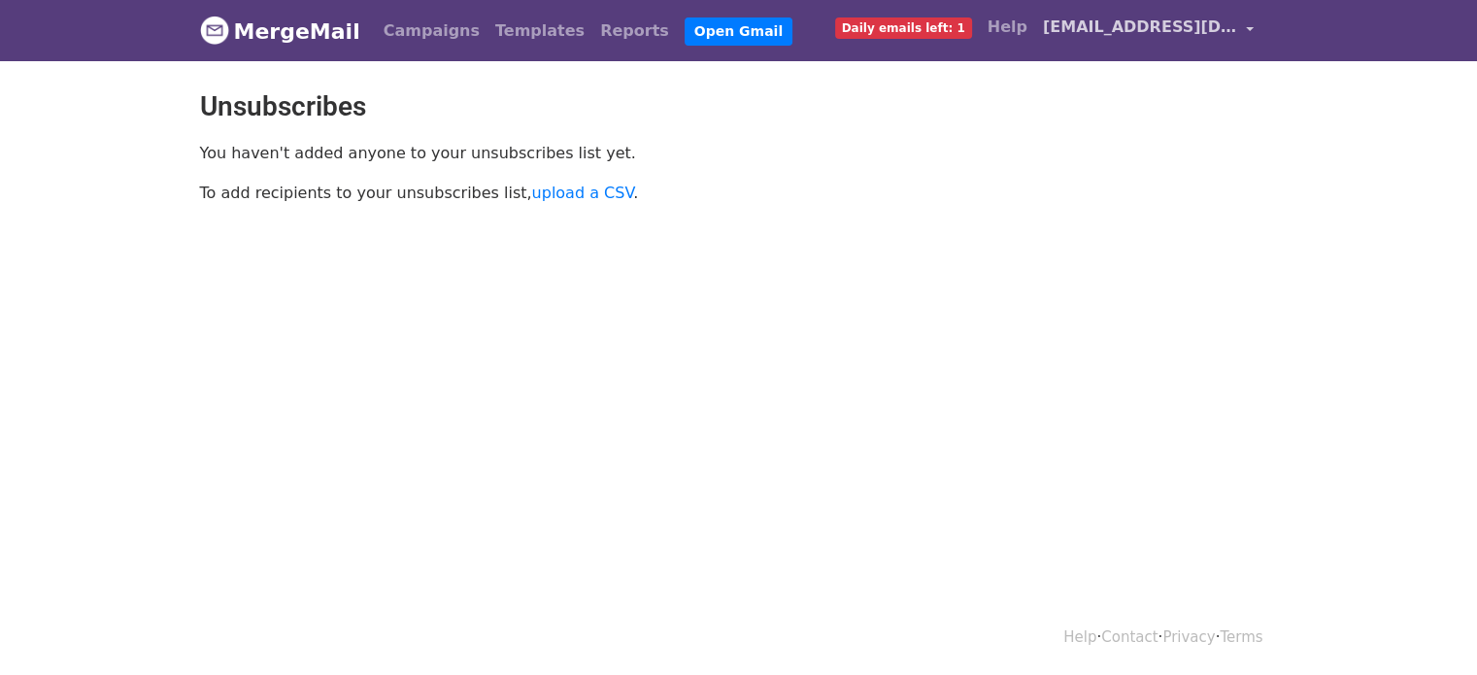
click at [1089, 28] on span "[EMAIL_ADDRESS][DOMAIN_NAME]" at bounding box center [1140, 27] width 194 height 23
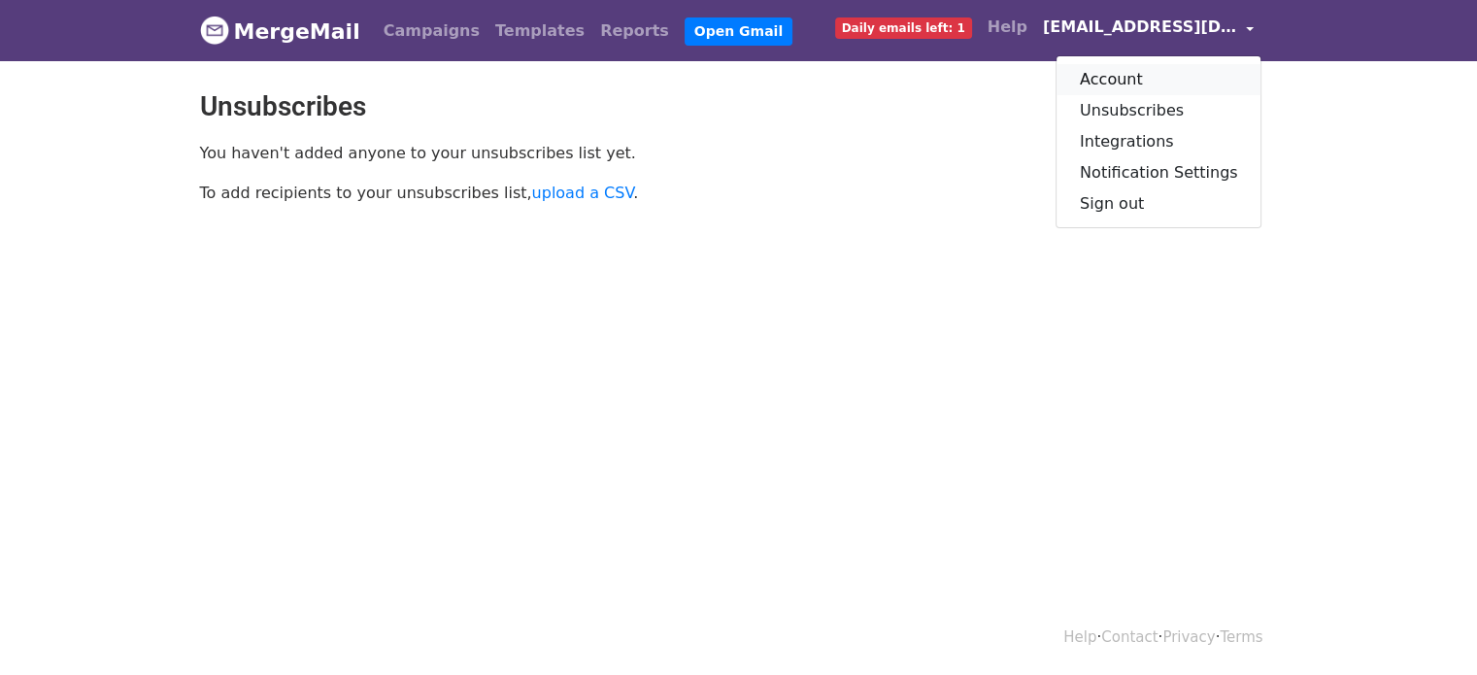
click at [1110, 78] on link "Account" at bounding box center [1158, 79] width 205 height 31
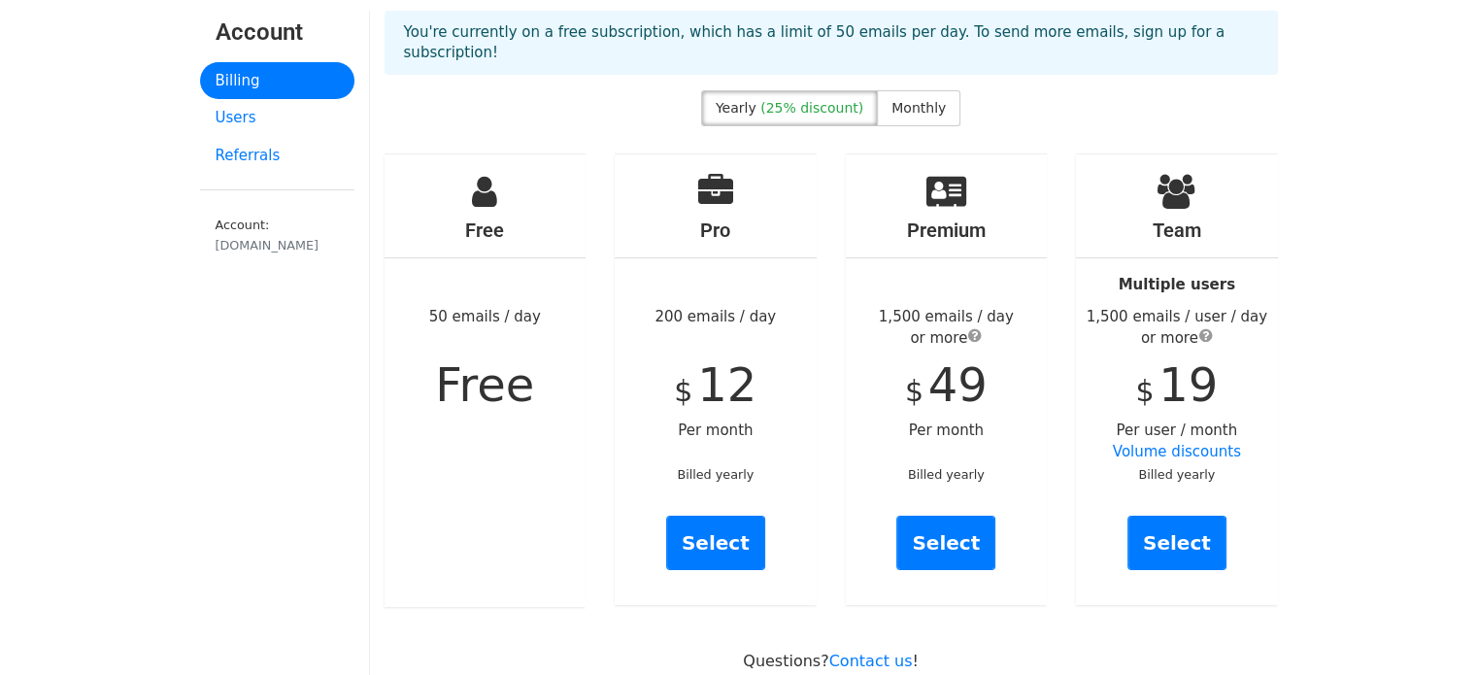
scroll to position [129, 0]
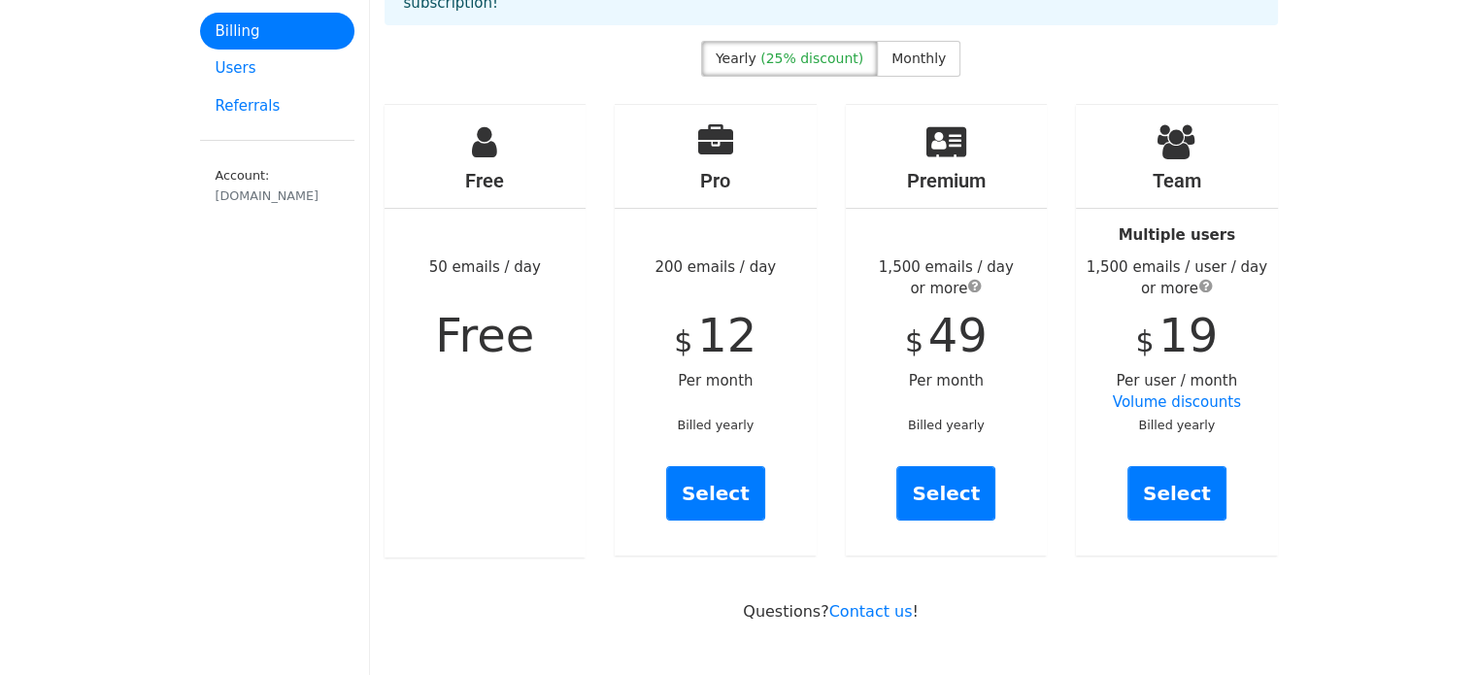
click at [775, 50] on span "(25% discount)" at bounding box center [811, 58] width 103 height 16
click at [891, 50] on span "Monthly" at bounding box center [918, 58] width 54 height 16
click at [815, 50] on span "(25% discount)" at bounding box center [811, 58] width 103 height 16
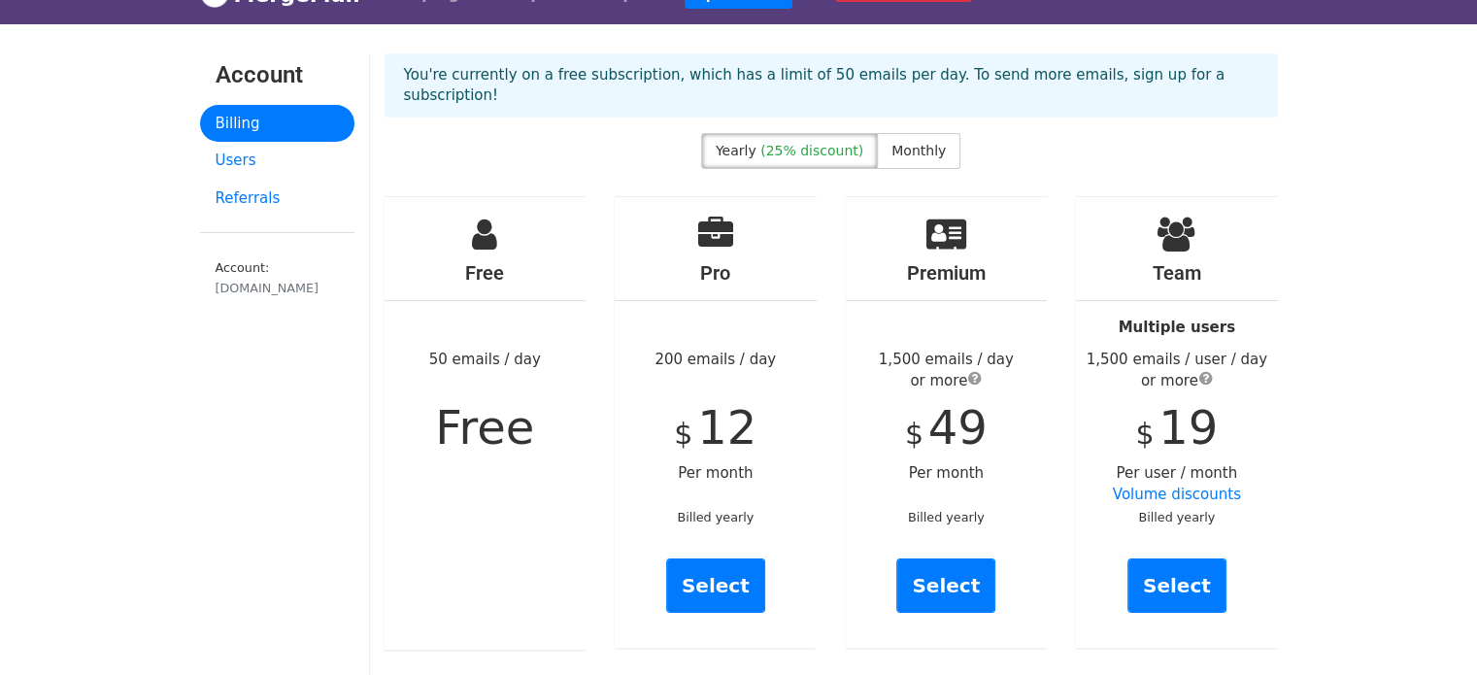
scroll to position [0, 0]
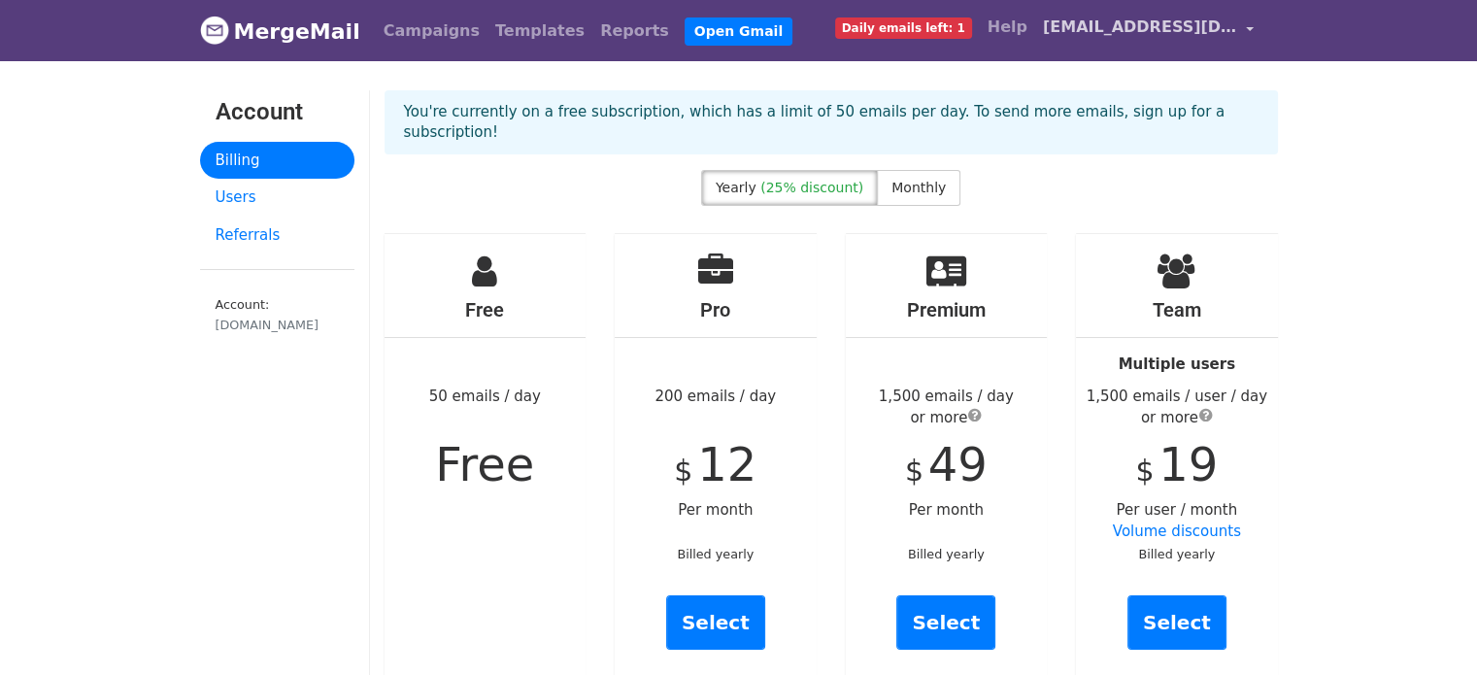
click at [1121, 24] on span "[EMAIL_ADDRESS][DOMAIN_NAME]" at bounding box center [1140, 27] width 194 height 23
